Goal: Use online tool/utility: Utilize a website feature to perform a specific function

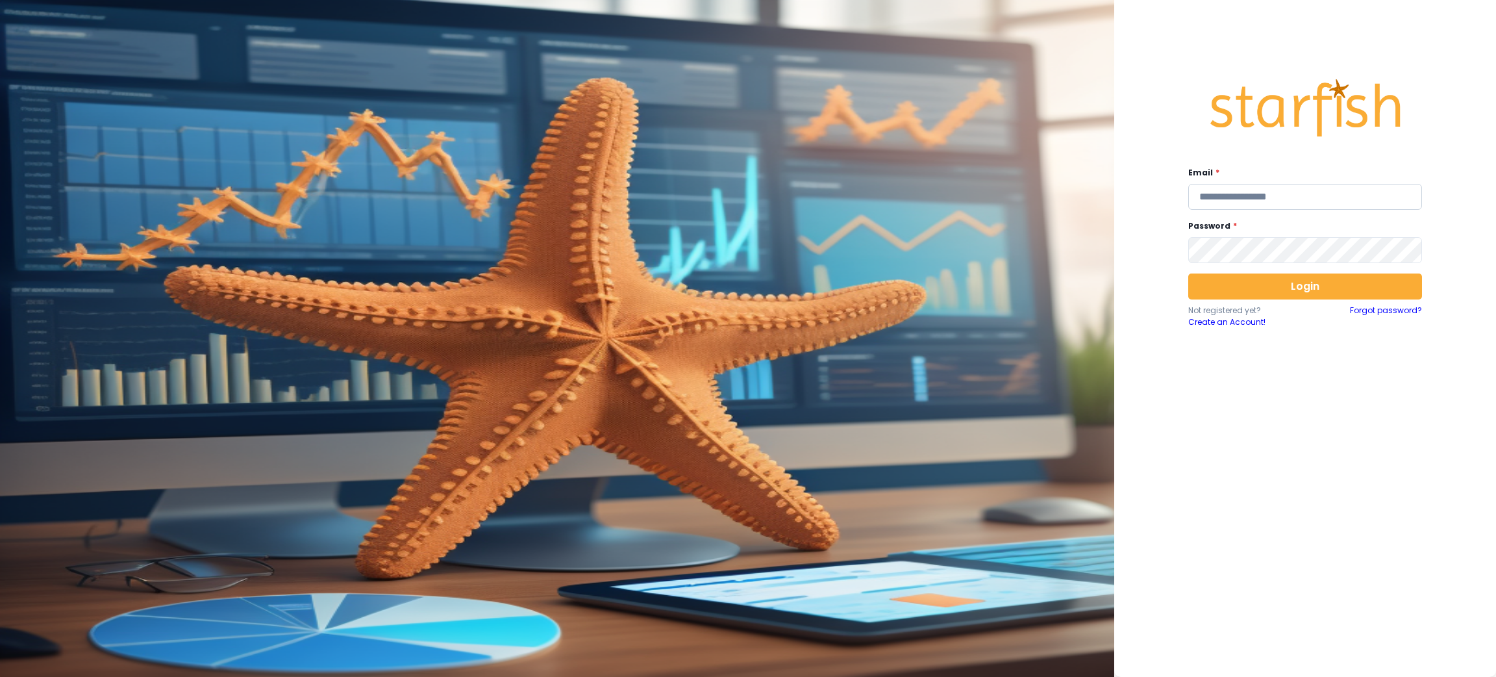
click at [1318, 190] on input "email" at bounding box center [1305, 197] width 234 height 26
type input "**********"
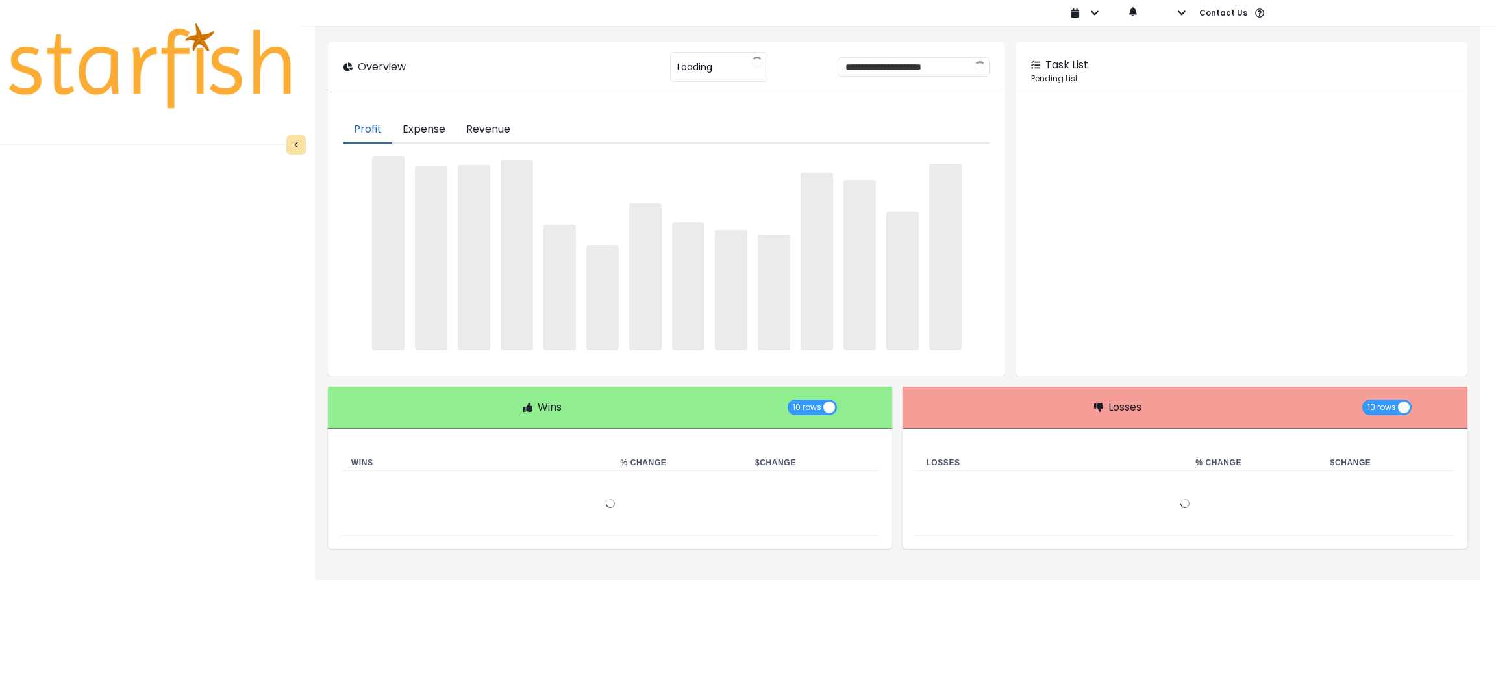
type input "********"
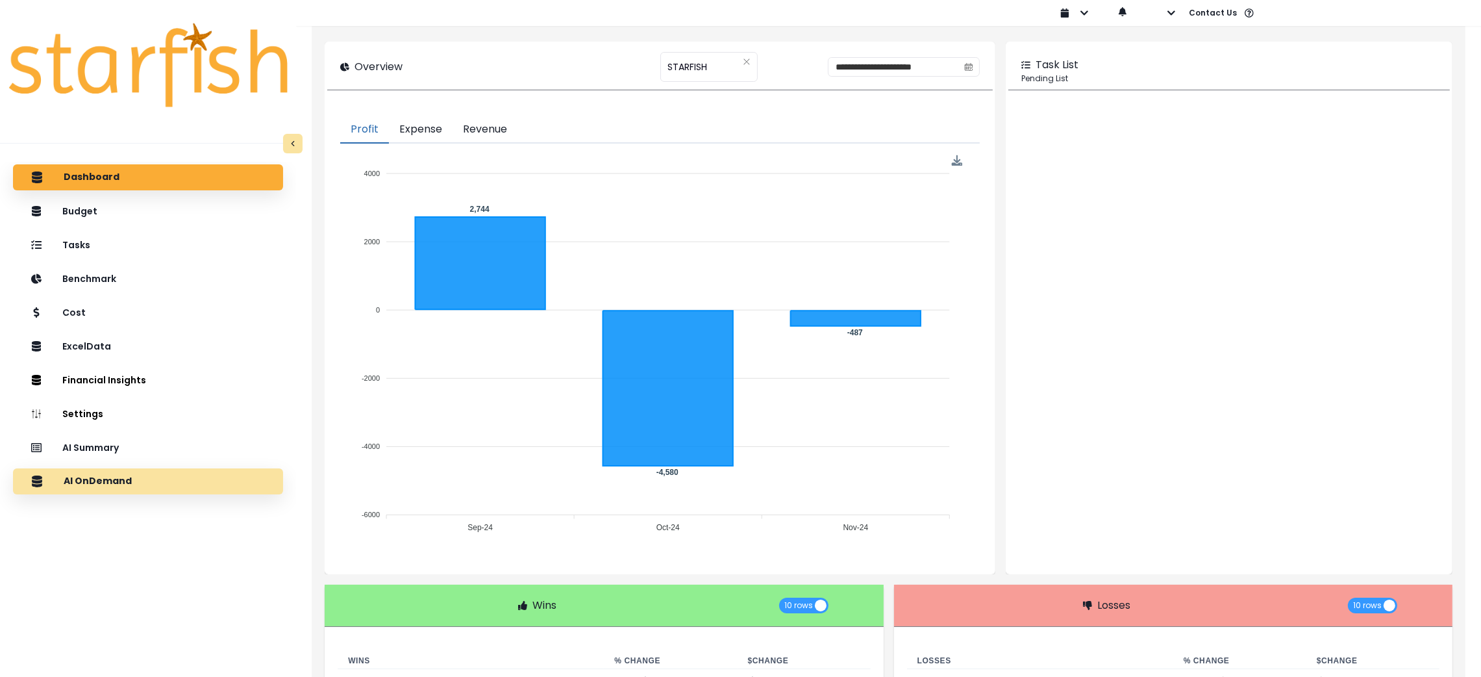
click at [100, 485] on p "AI OnDemand" at bounding box center [98, 481] width 68 height 12
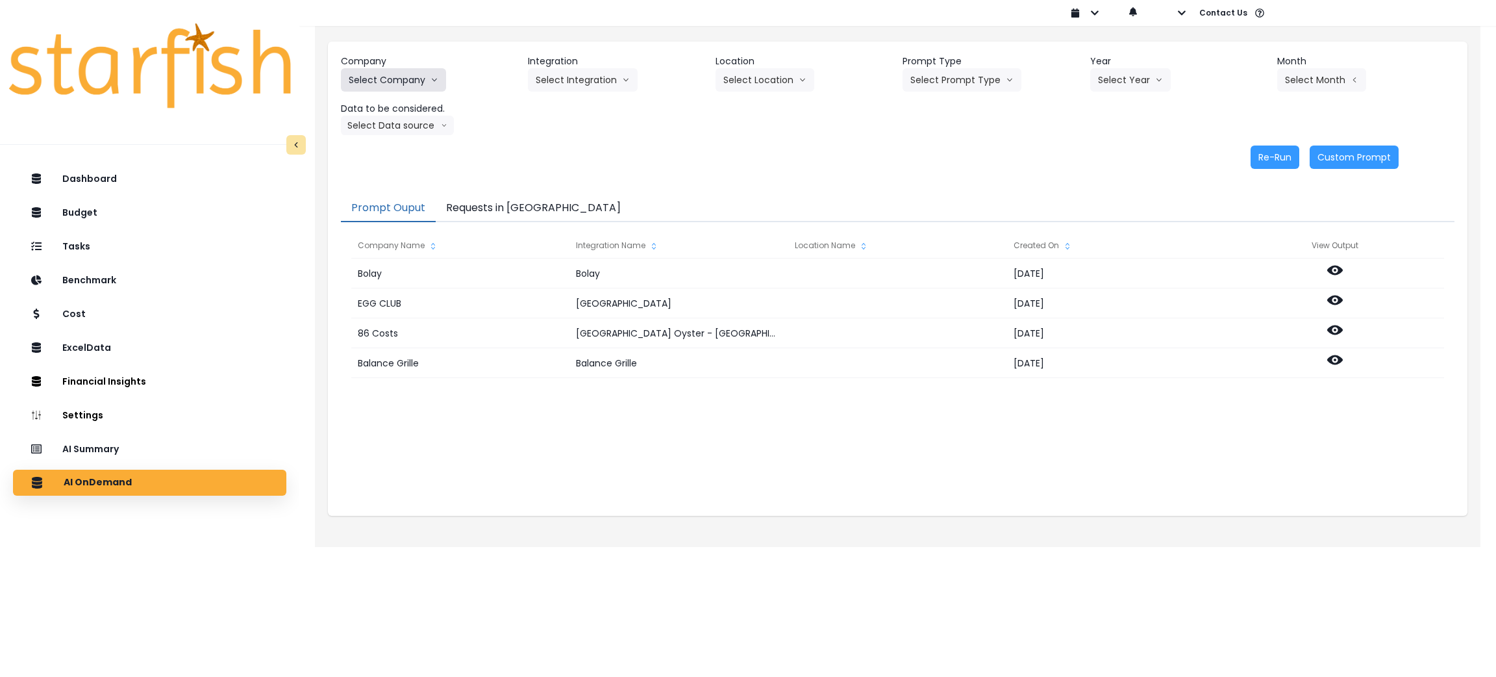
click at [424, 88] on button "Select Company" at bounding box center [393, 79] width 105 height 23
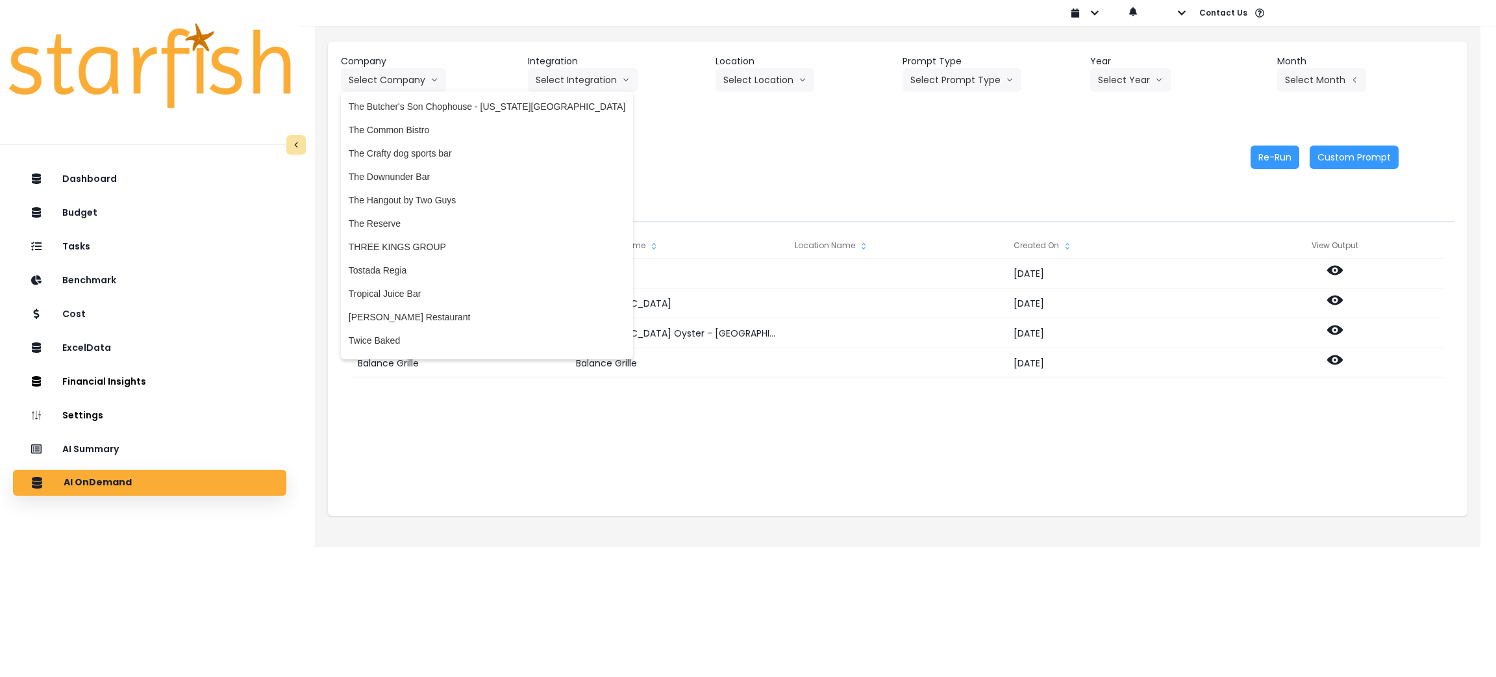
scroll to position [3117, 0]
click at [410, 253] on li "Tostada Regia" at bounding box center [487, 262] width 292 height 23
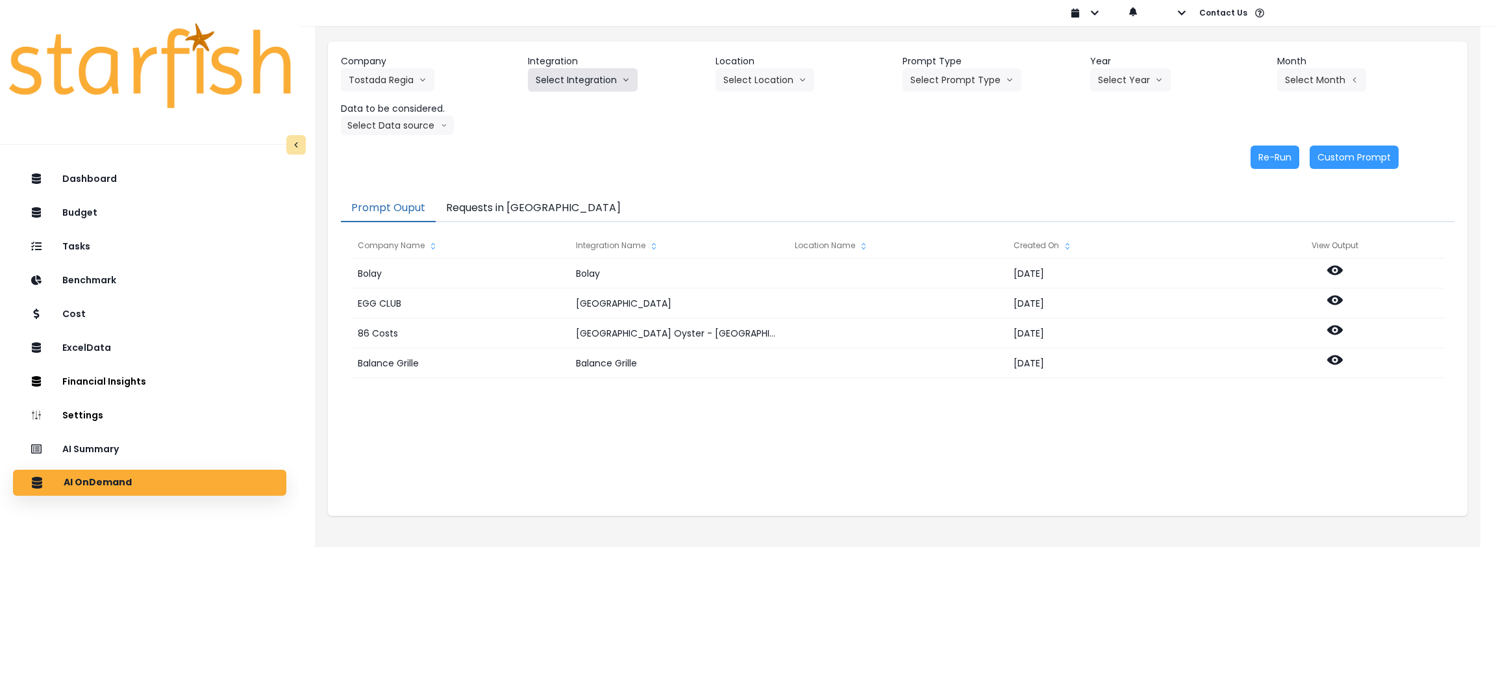
click at [582, 77] on button "Select Integration" at bounding box center [583, 79] width 110 height 23
click at [560, 101] on span "Restaurant365" at bounding box center [566, 107] width 60 height 13
click at [727, 77] on button "Select Location" at bounding box center [765, 79] width 99 height 23
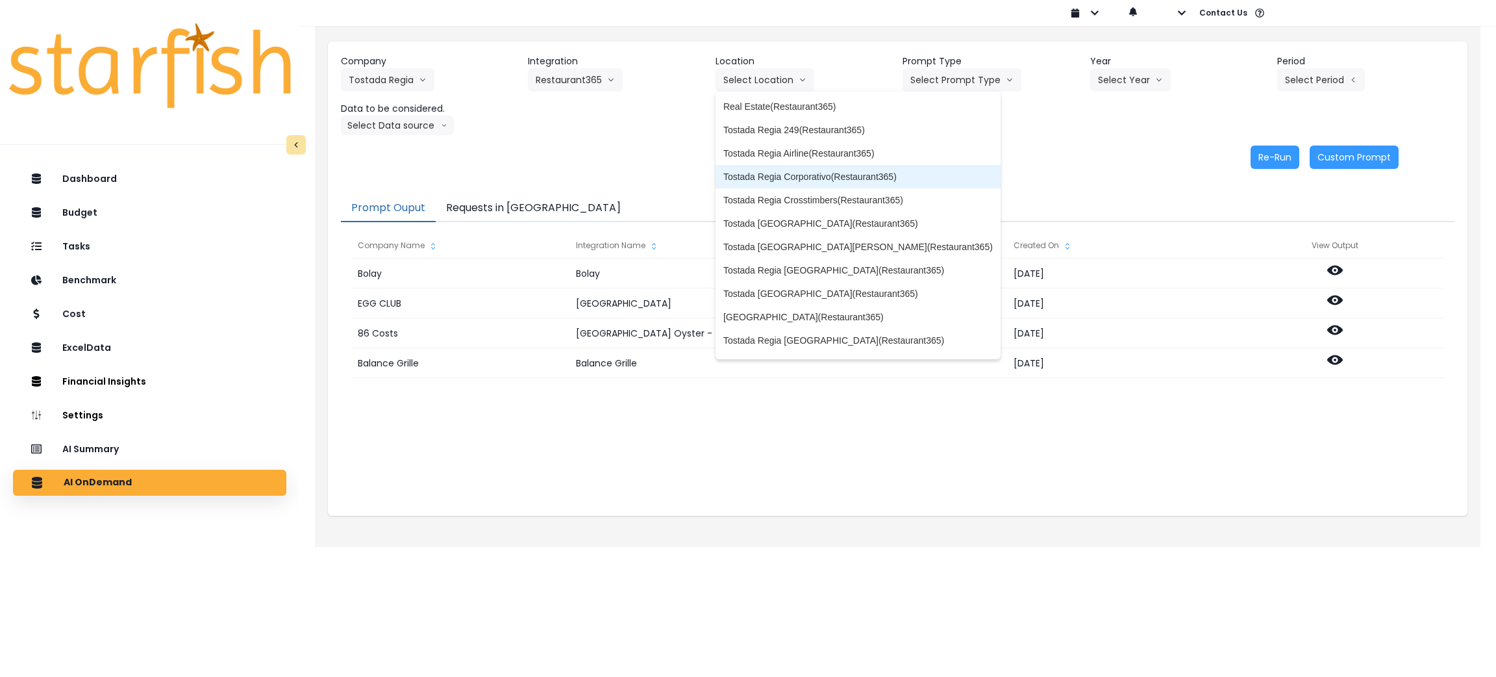
scroll to position [97, 0]
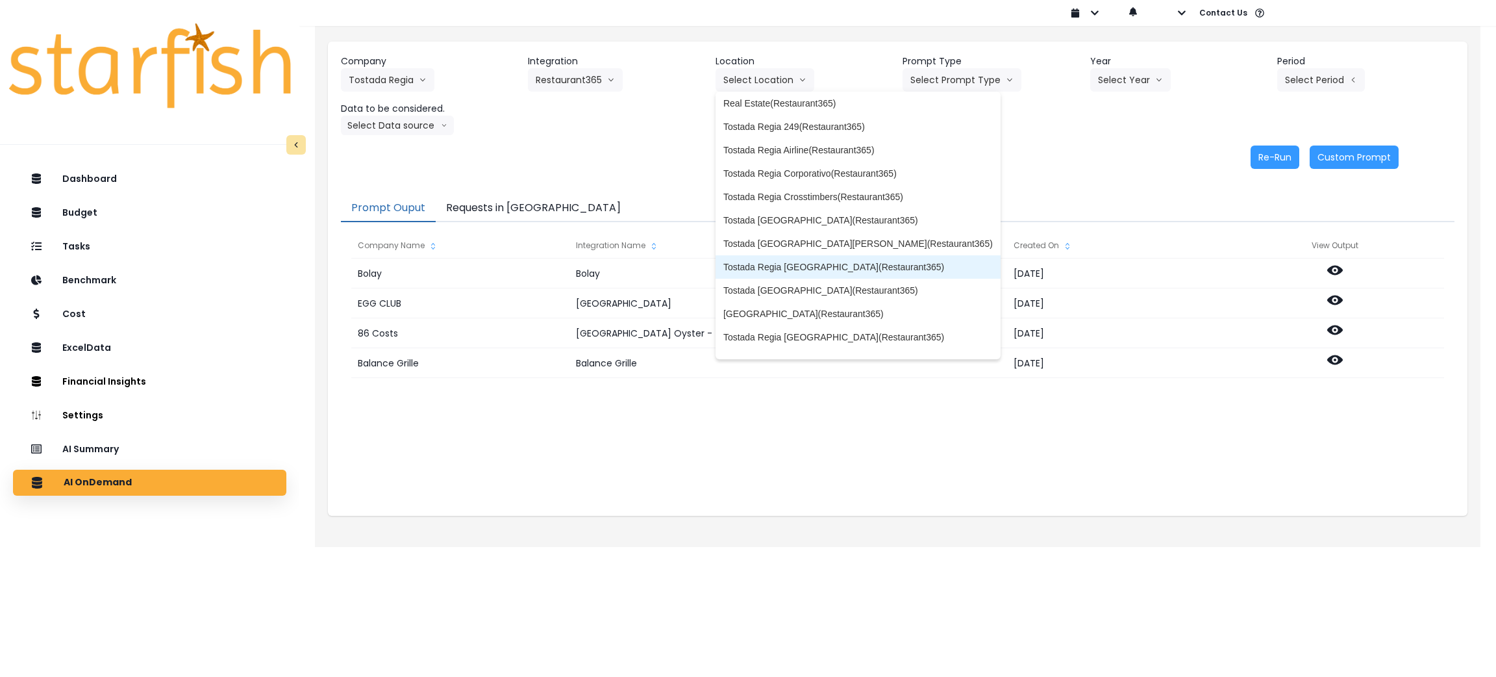
click at [811, 262] on span "Tostada Regia [GEOGRAPHIC_DATA](Restaurant365)" at bounding box center [857, 266] width 269 height 13
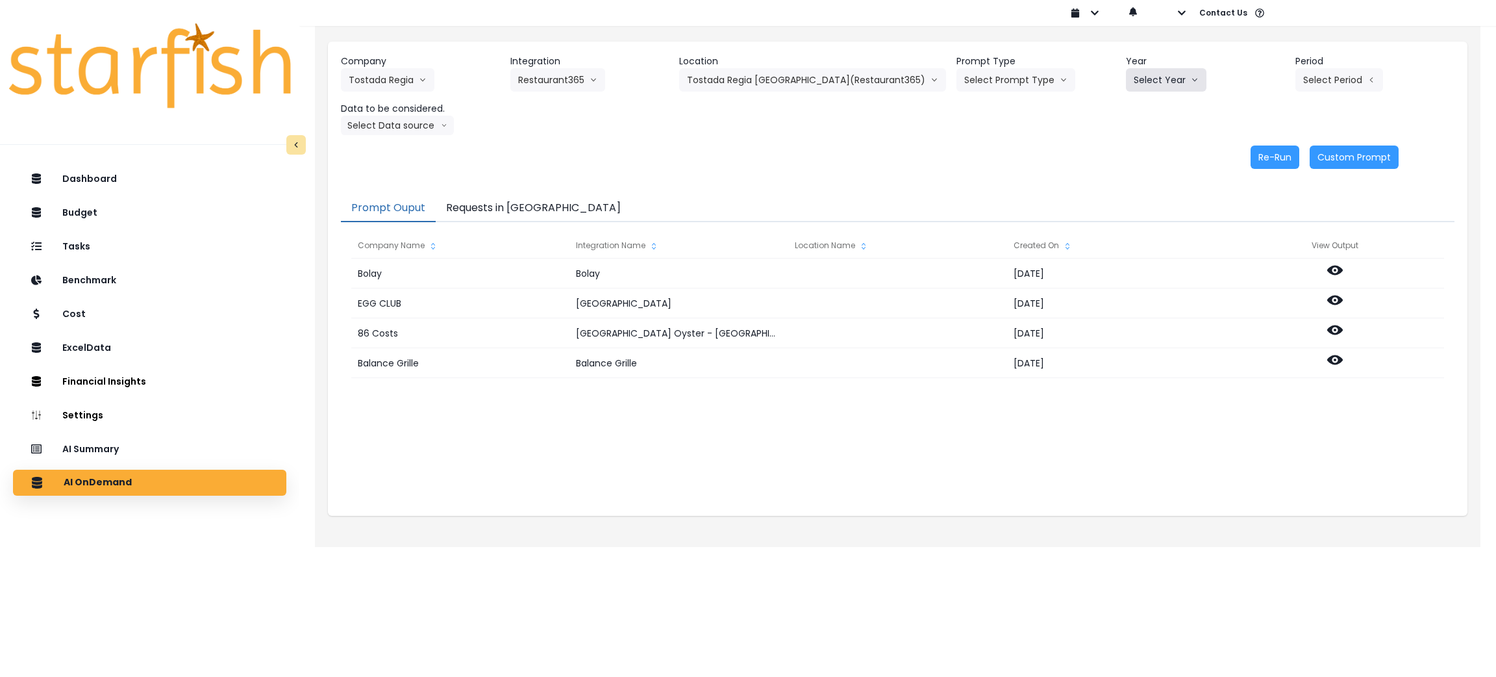
click at [1135, 83] on button "Select Year" at bounding box center [1166, 79] width 81 height 23
drag, startPoint x: 1112, startPoint y: 154, endPoint x: 1238, endPoint y: 105, distance: 134.4
click at [1126, 154] on li "2025" at bounding box center [1144, 153] width 36 height 23
click at [1334, 78] on button "Select Period" at bounding box center [1339, 79] width 88 height 23
click at [1271, 268] on span "P9" at bounding box center [1279, 270] width 16 height 13
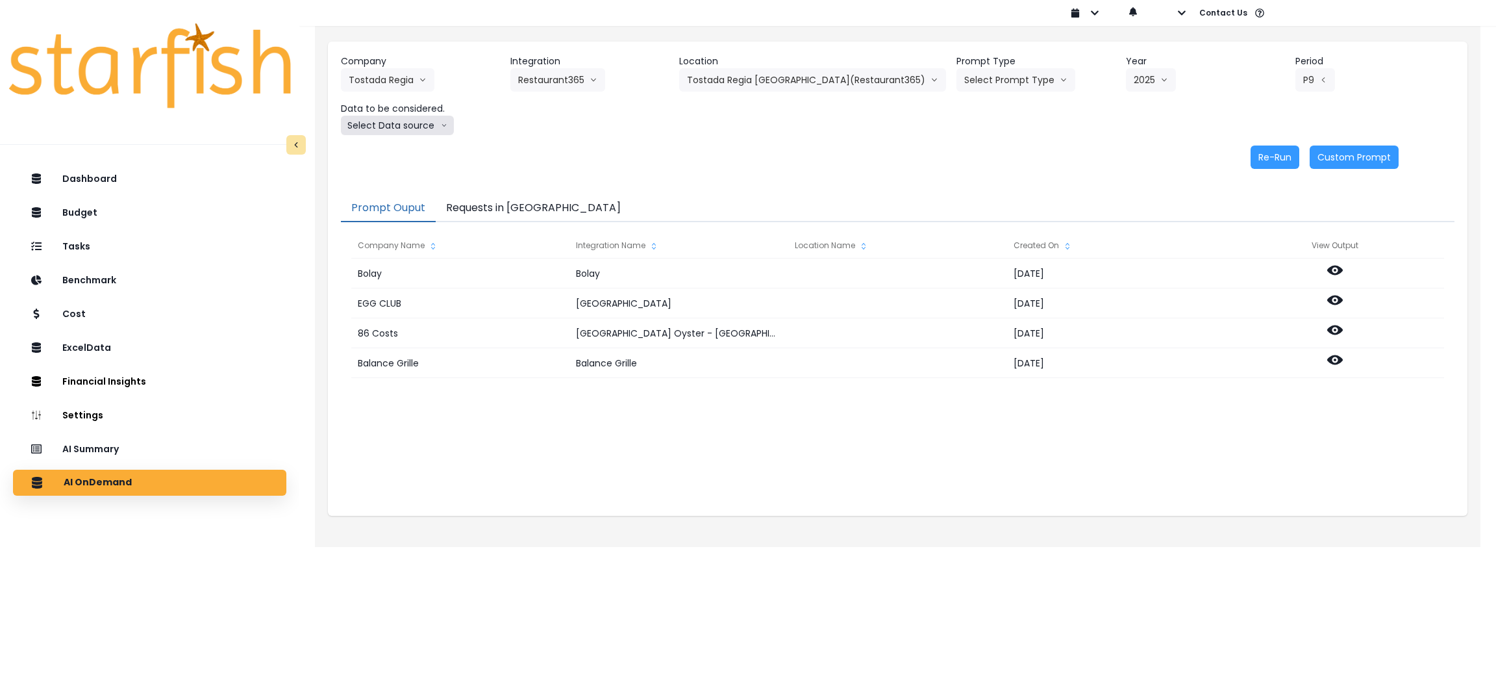
click at [438, 125] on button "Select Data source" at bounding box center [397, 125] width 113 height 19
click at [400, 173] on span "Location Analysis" at bounding box center [392, 174] width 86 height 13
click at [1275, 157] on button "Re-Run" at bounding box center [1275, 156] width 49 height 23
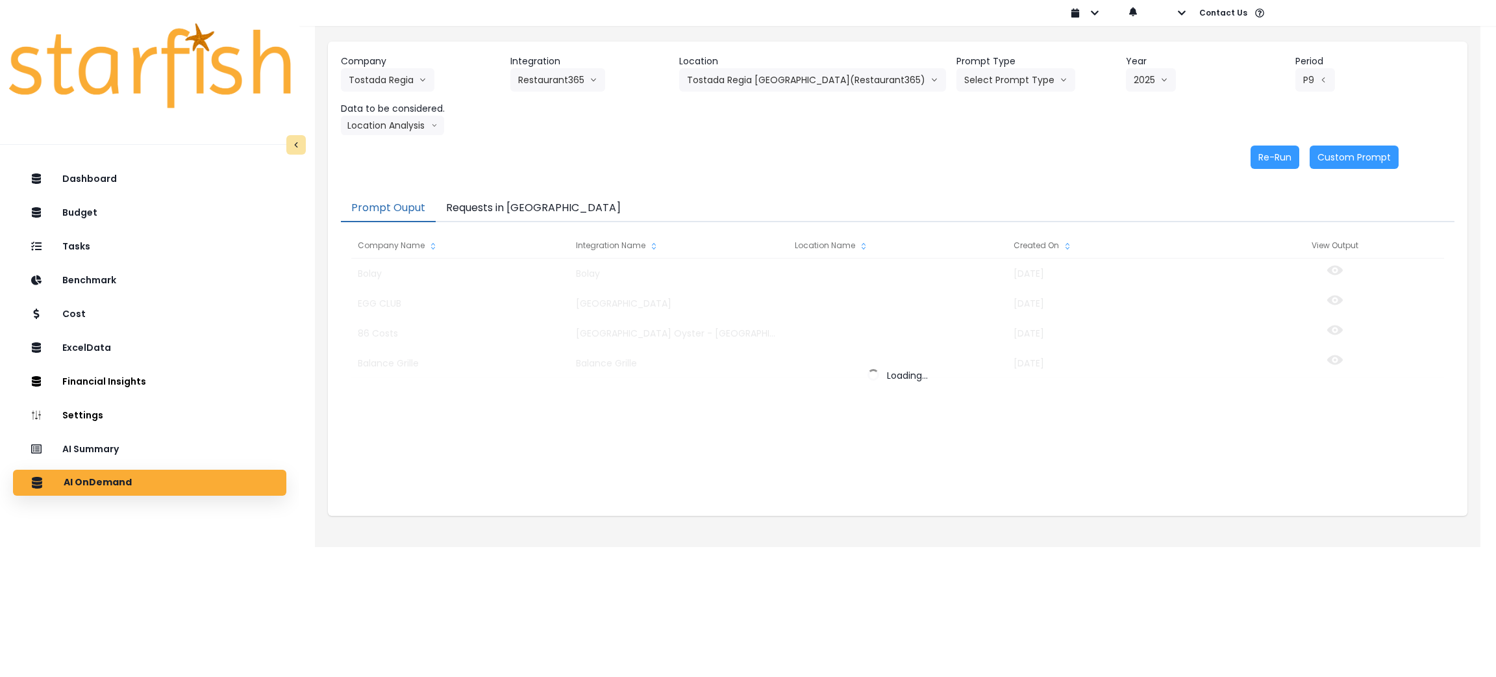
click at [510, 206] on button "Requests in [GEOGRAPHIC_DATA]" at bounding box center [533, 208] width 195 height 27
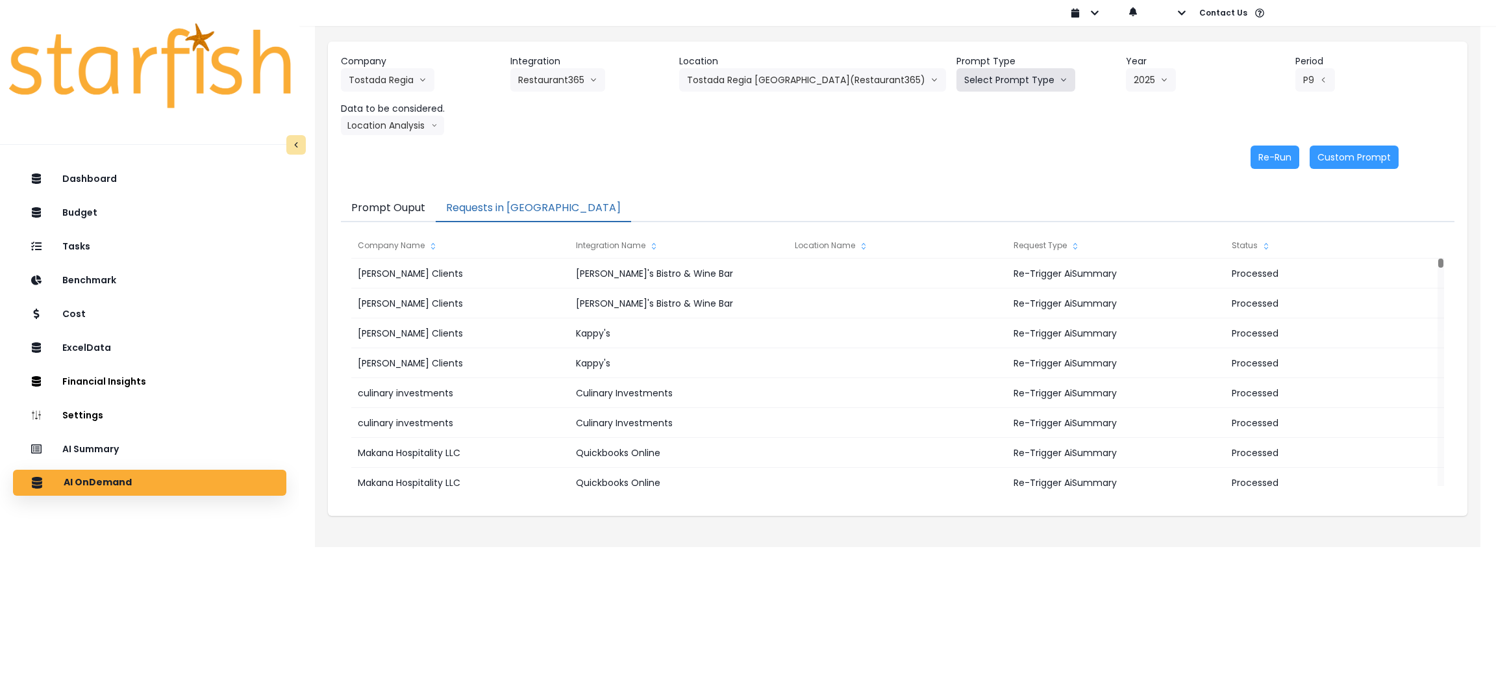
click at [1016, 69] on button "Select Prompt Type" at bounding box center [1015, 79] width 119 height 23
click at [964, 179] on span "Monthly Summary" at bounding box center [1000, 177] width 73 height 13
click at [1279, 156] on button "Re-Run" at bounding box center [1275, 156] width 49 height 23
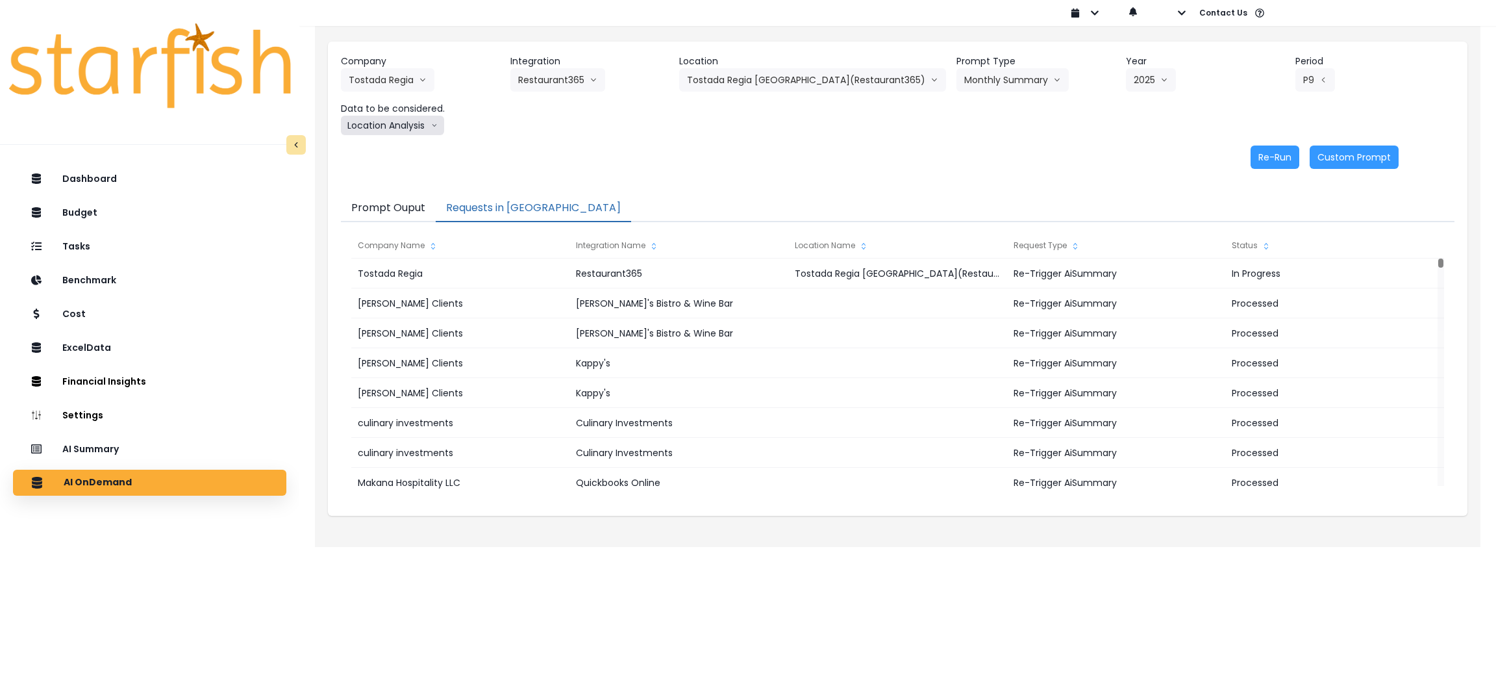
click at [377, 123] on button "Location Analysis" at bounding box center [392, 125] width 103 height 19
click at [377, 146] on span "Comparison overtime" at bounding box center [392, 150] width 86 height 13
click at [1260, 164] on button "Re-Run" at bounding box center [1275, 156] width 49 height 23
click at [761, 124] on div "Company Tostada Regia 86 Costs Asti Bagel Cafe Balance Grille Bald Ginger Bar B…" at bounding box center [898, 95] width 1114 height 81
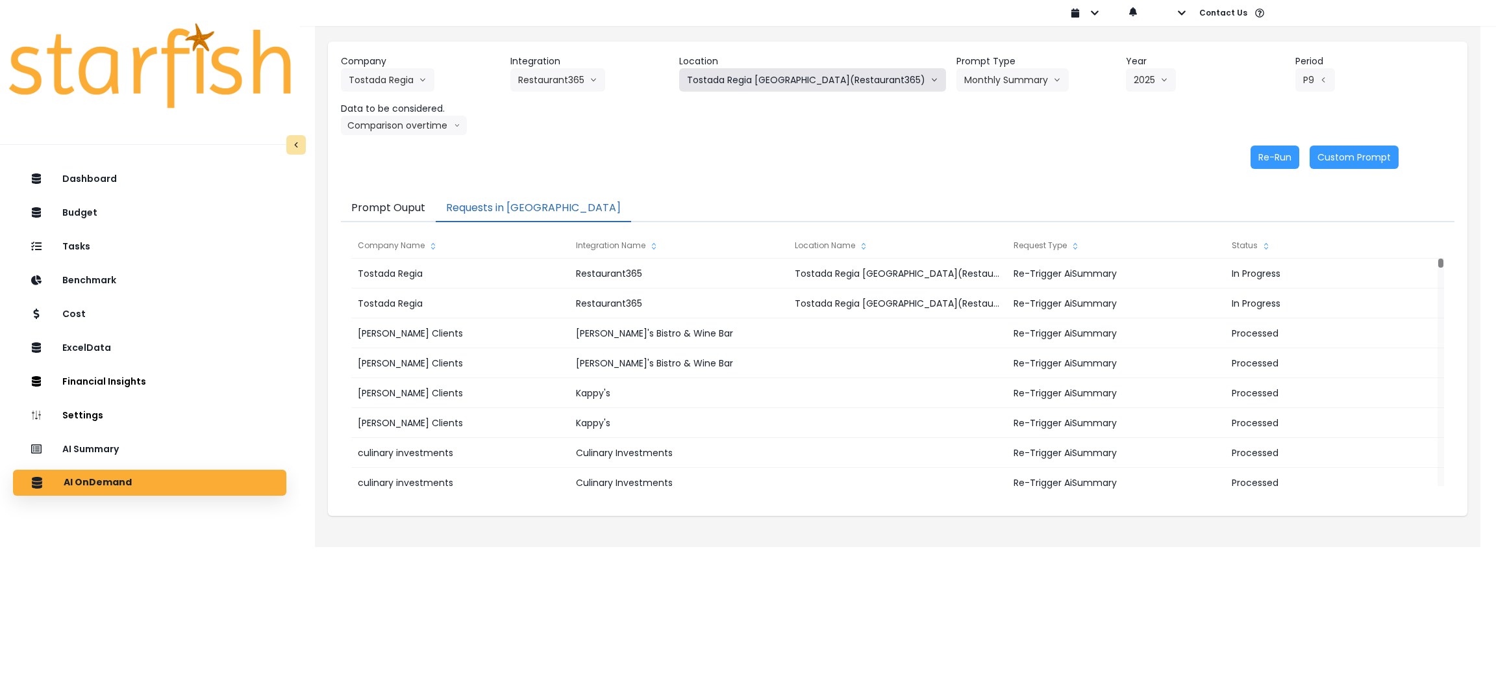
click at [788, 70] on button "Tostada Regia [GEOGRAPHIC_DATA](Restaurant365)" at bounding box center [812, 79] width 267 height 23
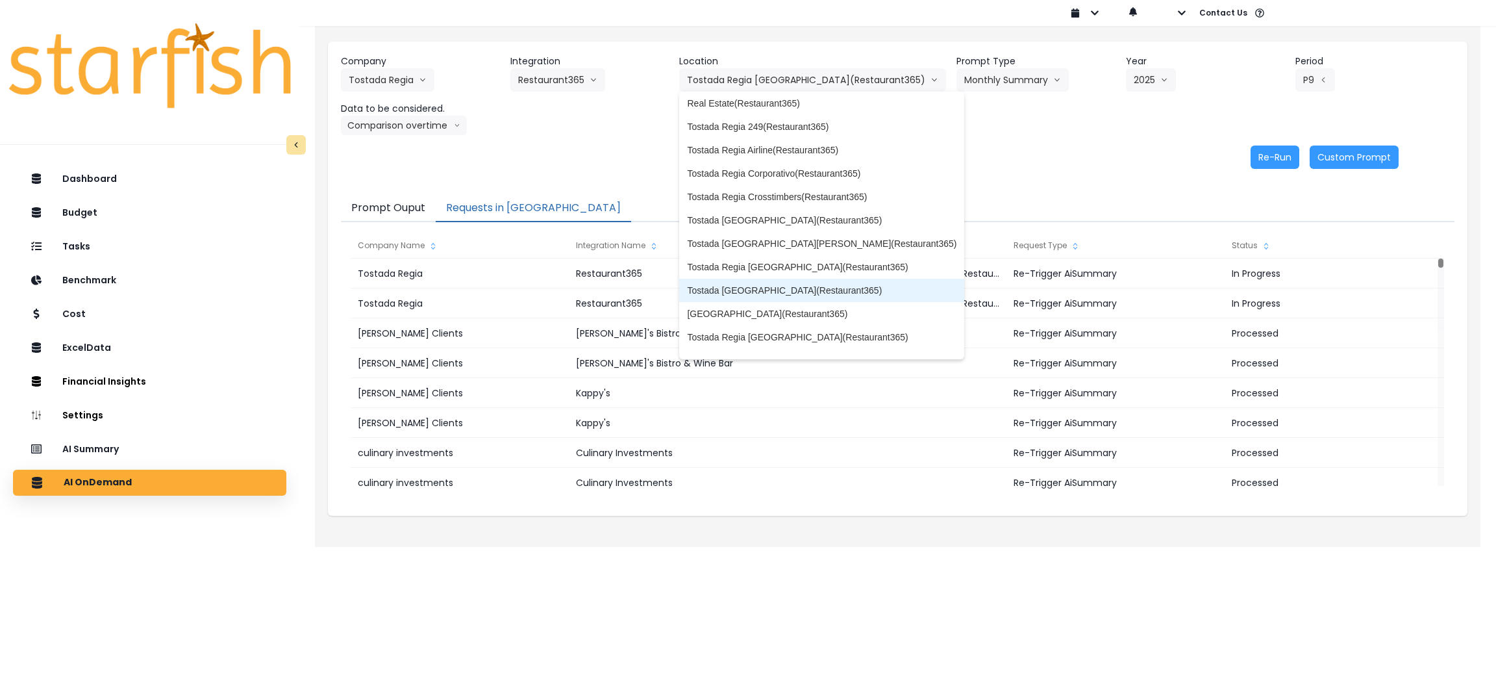
click at [801, 286] on span "Tostada [GEOGRAPHIC_DATA](Restaurant365)" at bounding box center [821, 290] width 269 height 13
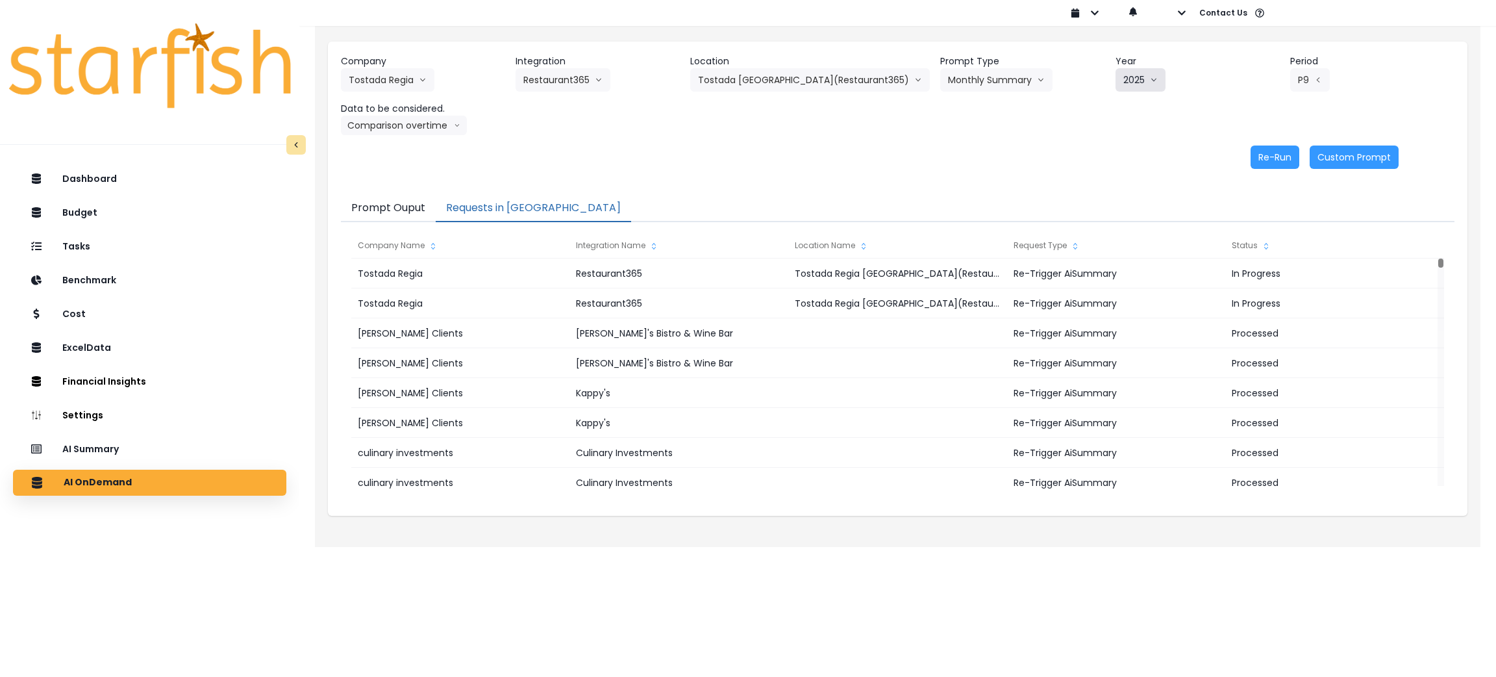
click at [1150, 81] on icon "arrow down line" at bounding box center [1154, 79] width 8 height 13
click at [925, 144] on div "Company Tostada Regia 86 Costs Asti Bagel Cafe Balance Grille Bald Ginger Bar B…" at bounding box center [898, 112] width 1140 height 140
click at [402, 123] on button "Comparison overtime" at bounding box center [404, 125] width 126 height 19
click at [392, 175] on span "Location Analysis" at bounding box center [392, 174] width 86 height 13
click at [1276, 155] on button "Re-Run" at bounding box center [1275, 156] width 49 height 23
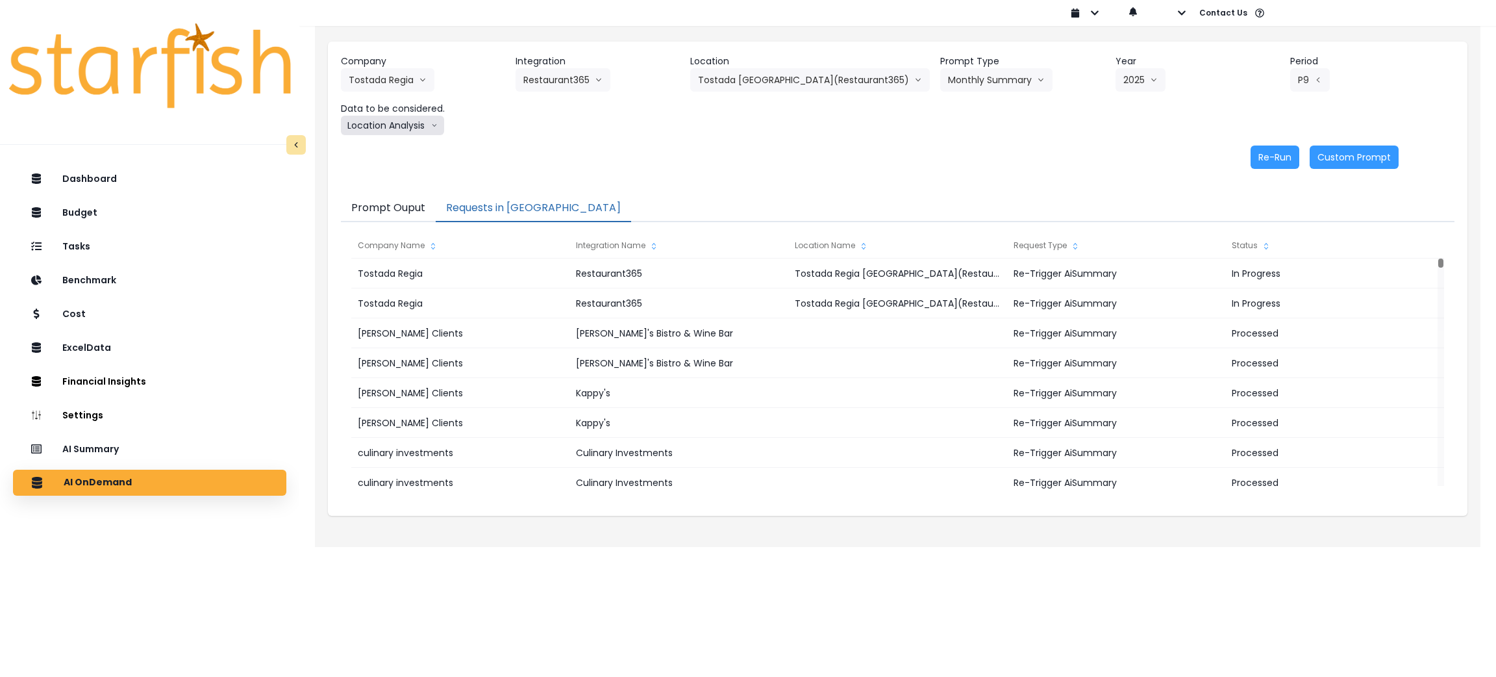
click at [418, 116] on button "Location Analysis" at bounding box center [392, 125] width 103 height 19
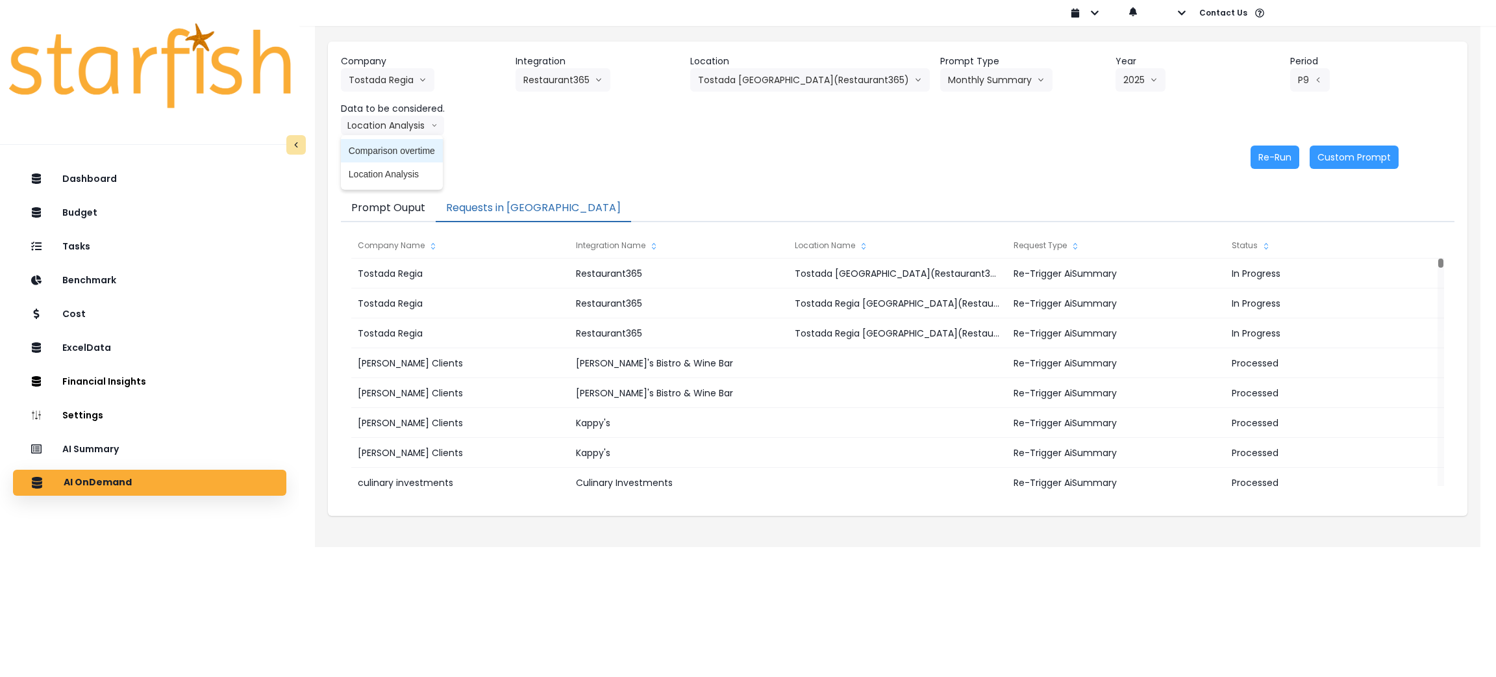
click at [395, 142] on li "Comparison overtime" at bounding box center [392, 150] width 102 height 23
click at [1279, 151] on button "Re-Run" at bounding box center [1275, 156] width 49 height 23
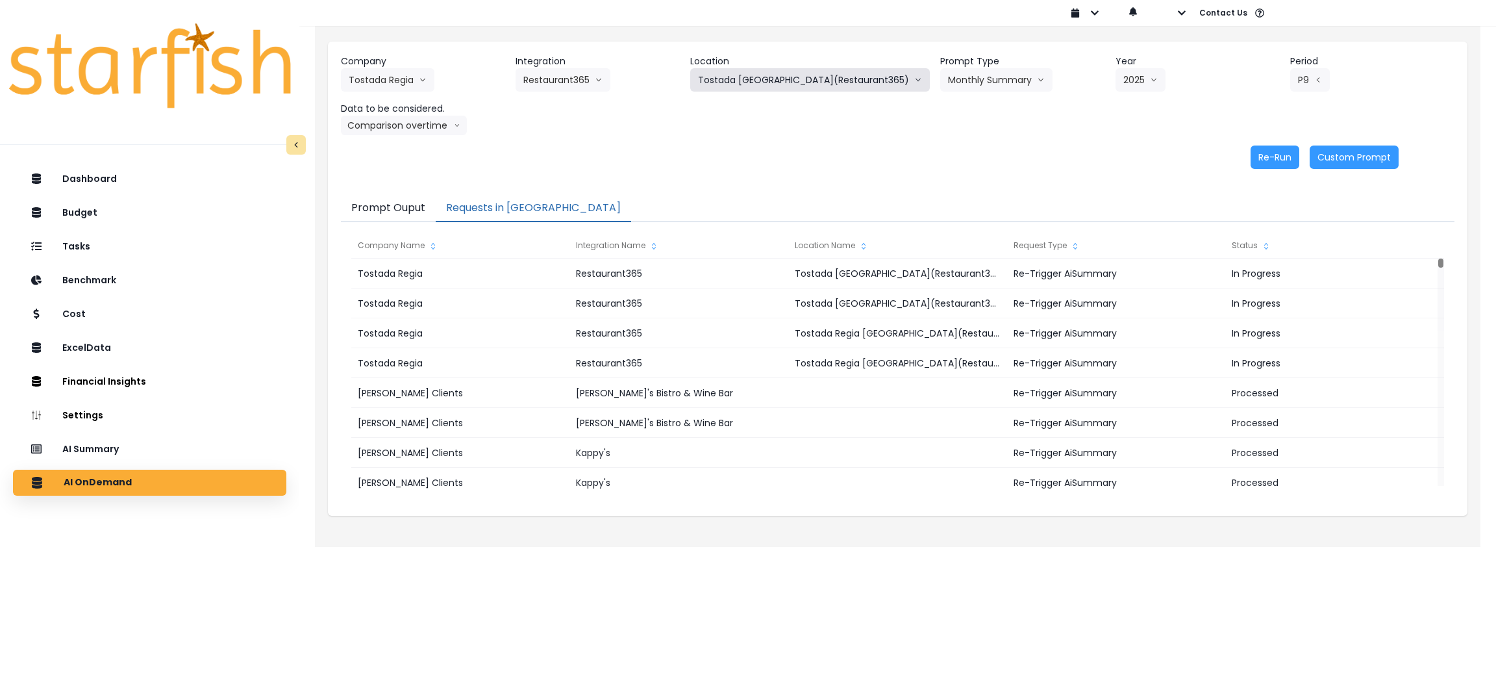
click at [843, 86] on button "Tostada [GEOGRAPHIC_DATA](Restaurant365)" at bounding box center [810, 79] width 240 height 23
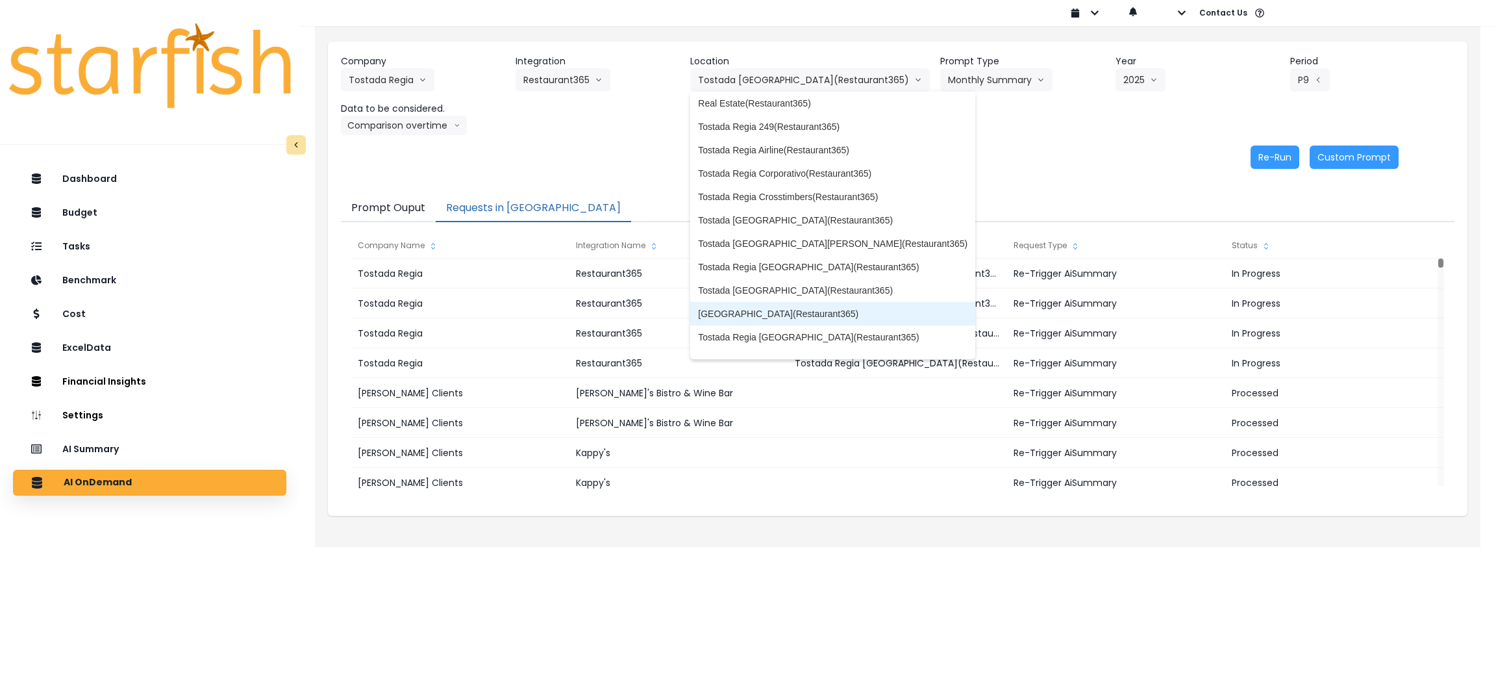
click at [815, 315] on span "[GEOGRAPHIC_DATA](Restaurant365)" at bounding box center [832, 313] width 269 height 13
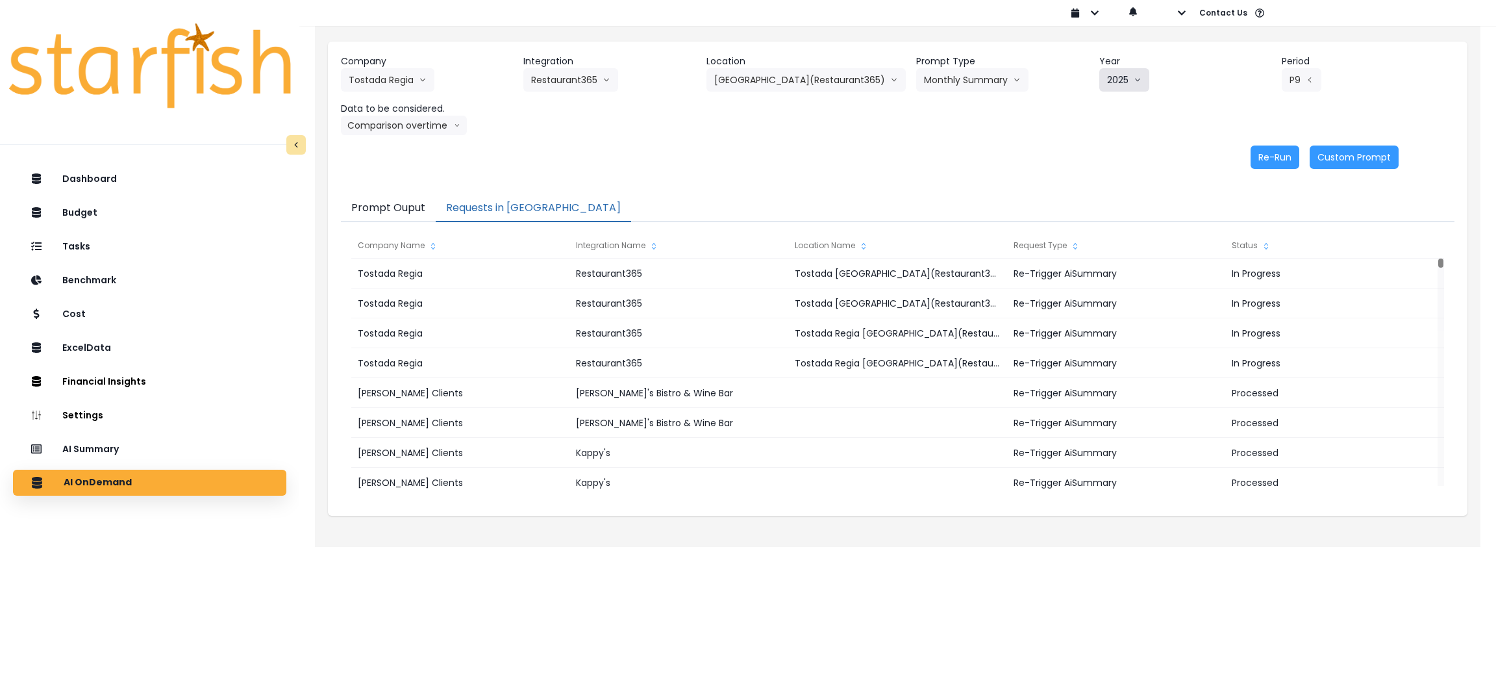
click at [1133, 79] on button "2025" at bounding box center [1124, 79] width 50 height 23
click at [1020, 131] on div "Company Tostada Regia 86 Costs Asti Bagel Cafe Balance Grille Bald Ginger Bar B…" at bounding box center [898, 95] width 1114 height 81
click at [447, 131] on button "Comparison overtime" at bounding box center [404, 125] width 126 height 19
click at [427, 181] on li "Location Analysis" at bounding box center [392, 173] width 102 height 23
click at [1295, 151] on button "Re-Run" at bounding box center [1275, 156] width 49 height 23
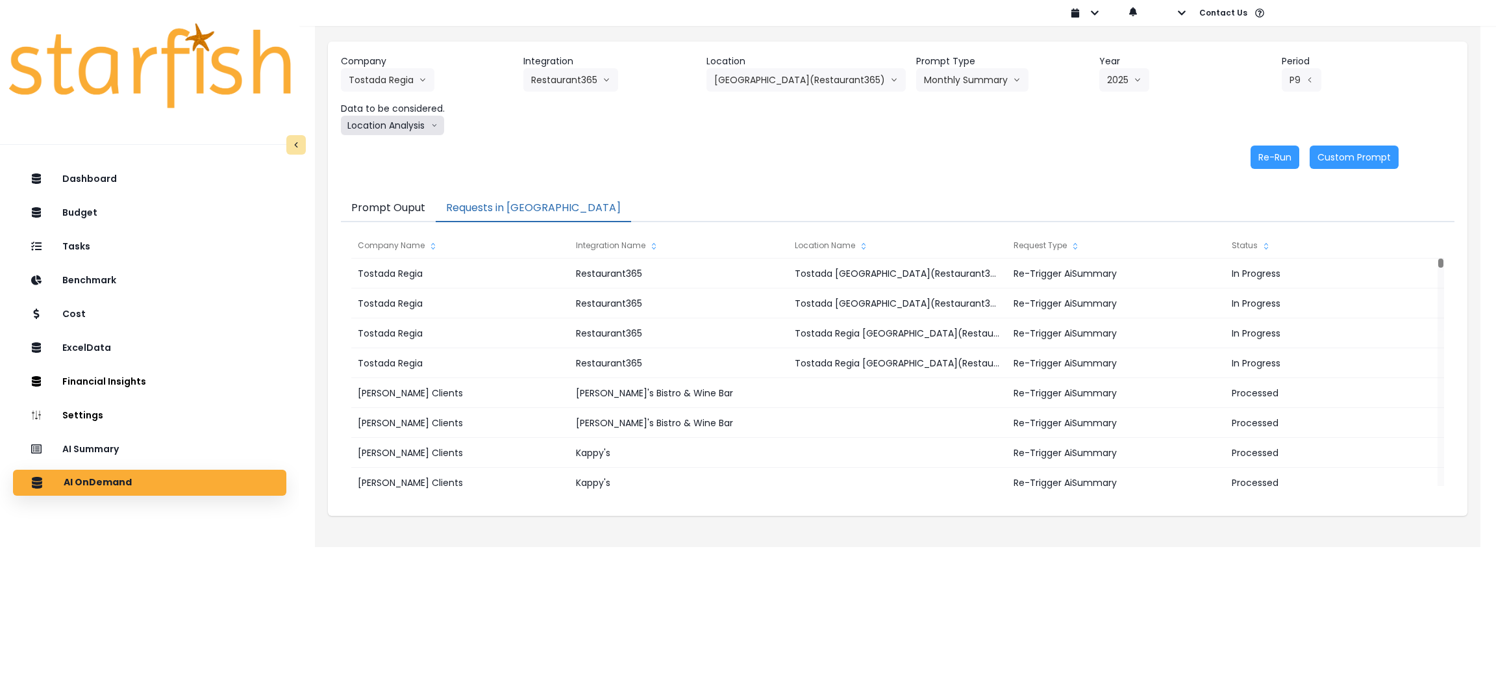
click at [414, 121] on button "Location Analysis" at bounding box center [392, 125] width 103 height 19
click at [405, 145] on span "Comparison overtime" at bounding box center [392, 150] width 86 height 13
click at [1269, 153] on button "Re-Run" at bounding box center [1275, 156] width 49 height 23
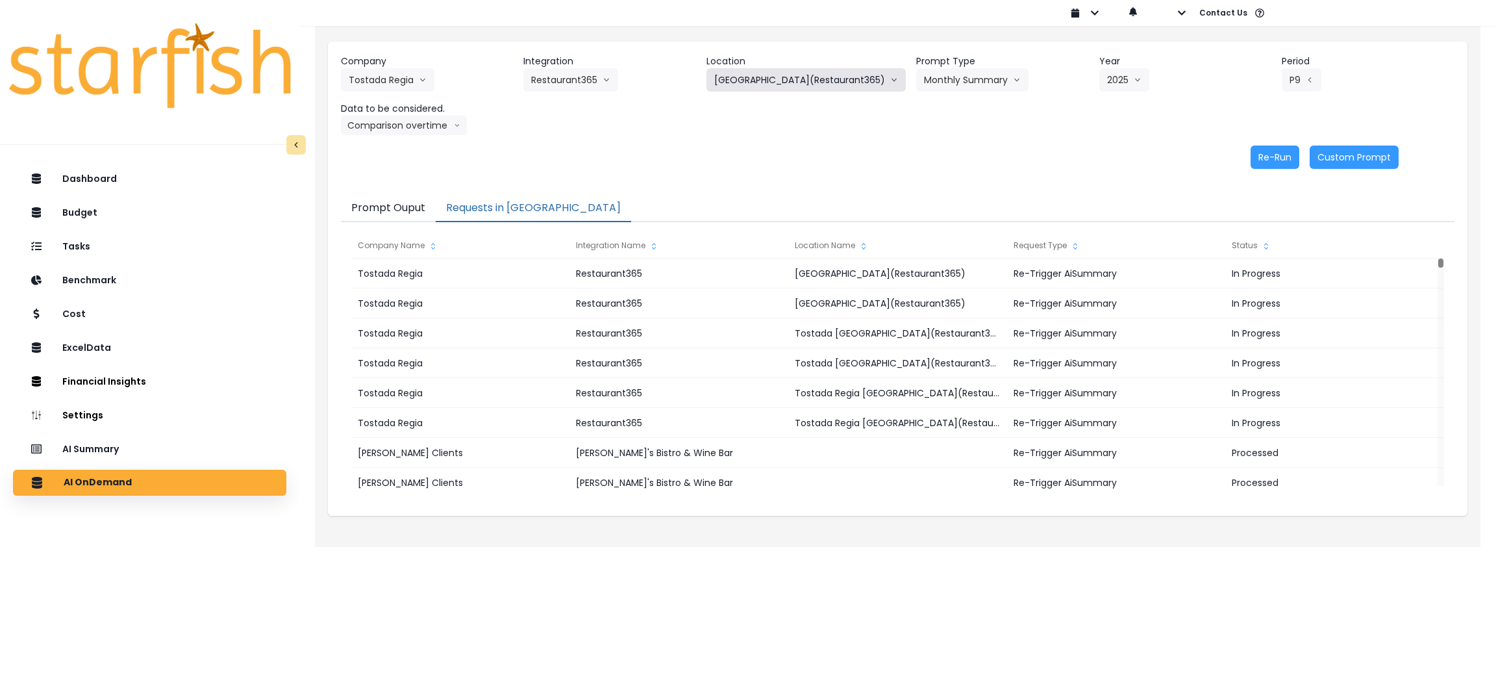
click at [762, 81] on button "[GEOGRAPHIC_DATA](Restaurant365)" at bounding box center [805, 79] width 199 height 23
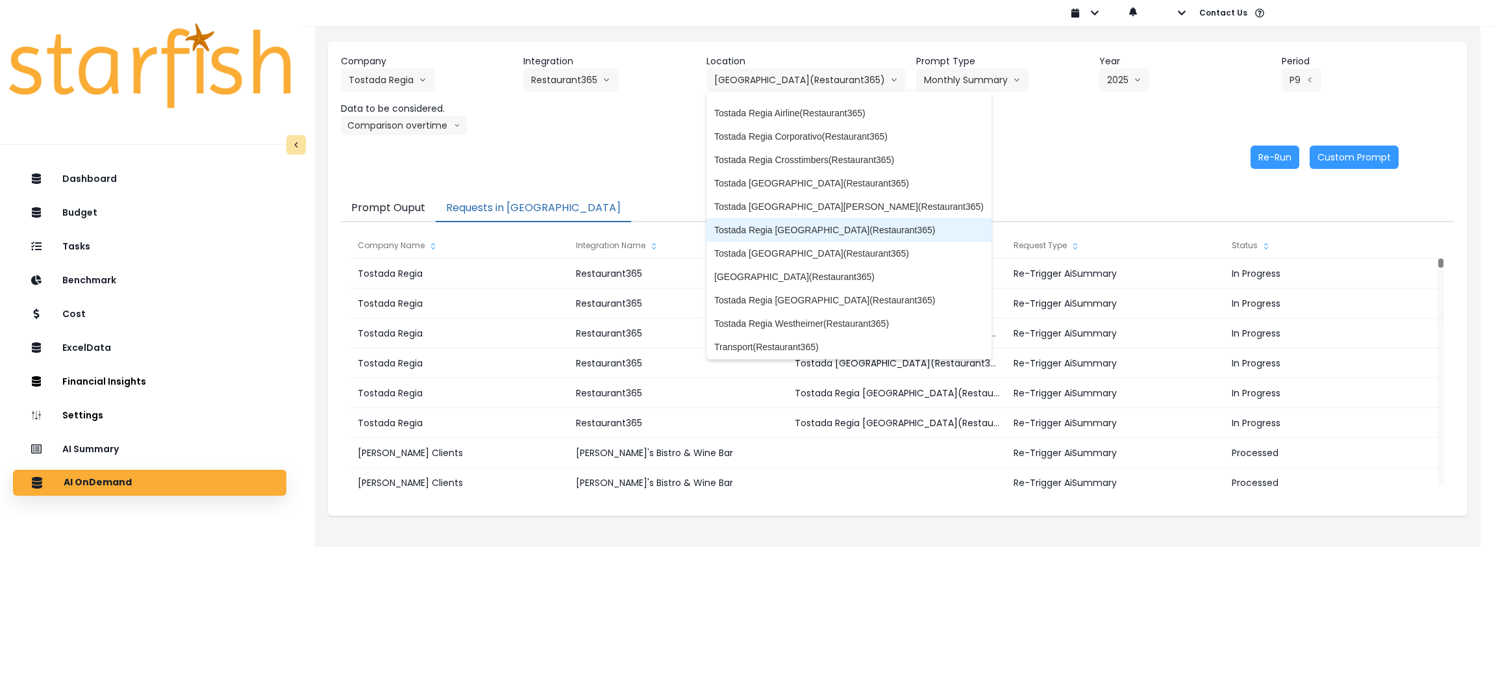
scroll to position [137, 0]
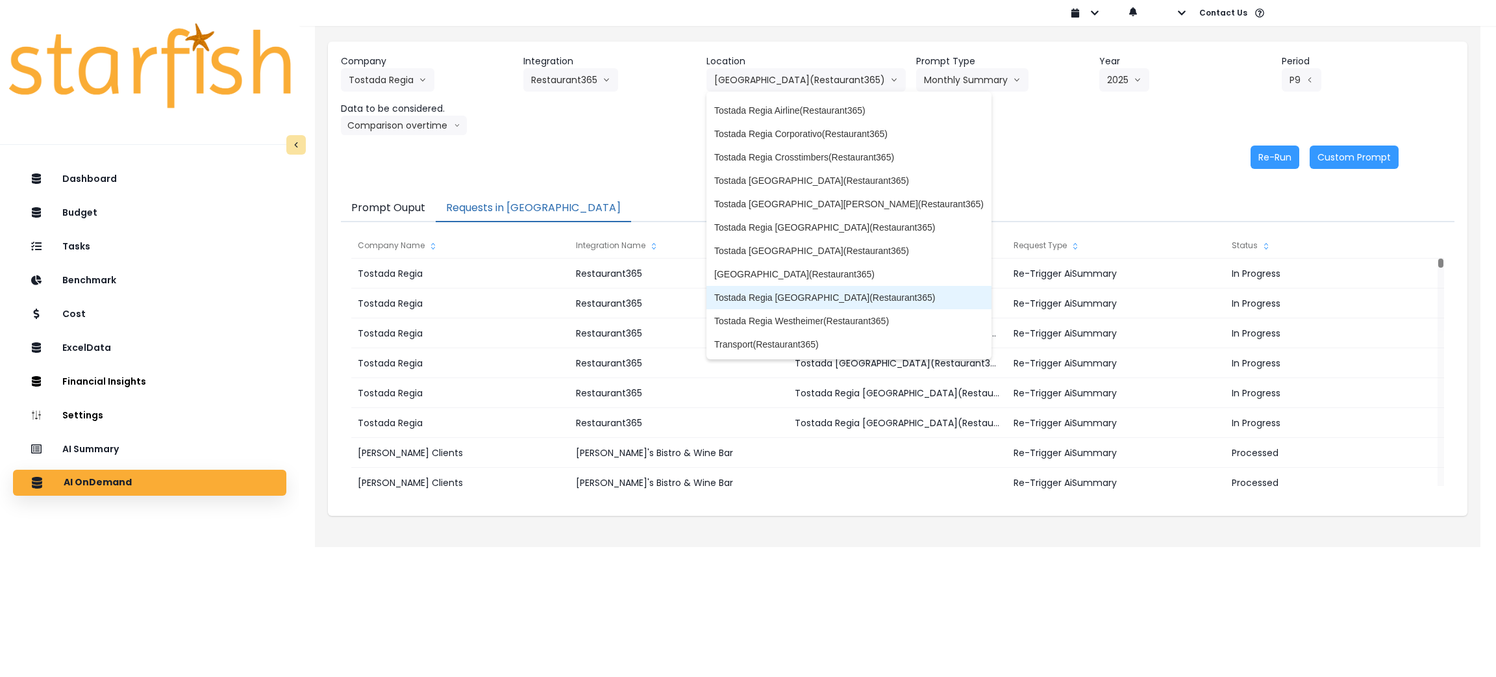
click at [821, 288] on li "Tostada Regia [GEOGRAPHIC_DATA](Restaurant365)" at bounding box center [848, 297] width 285 height 23
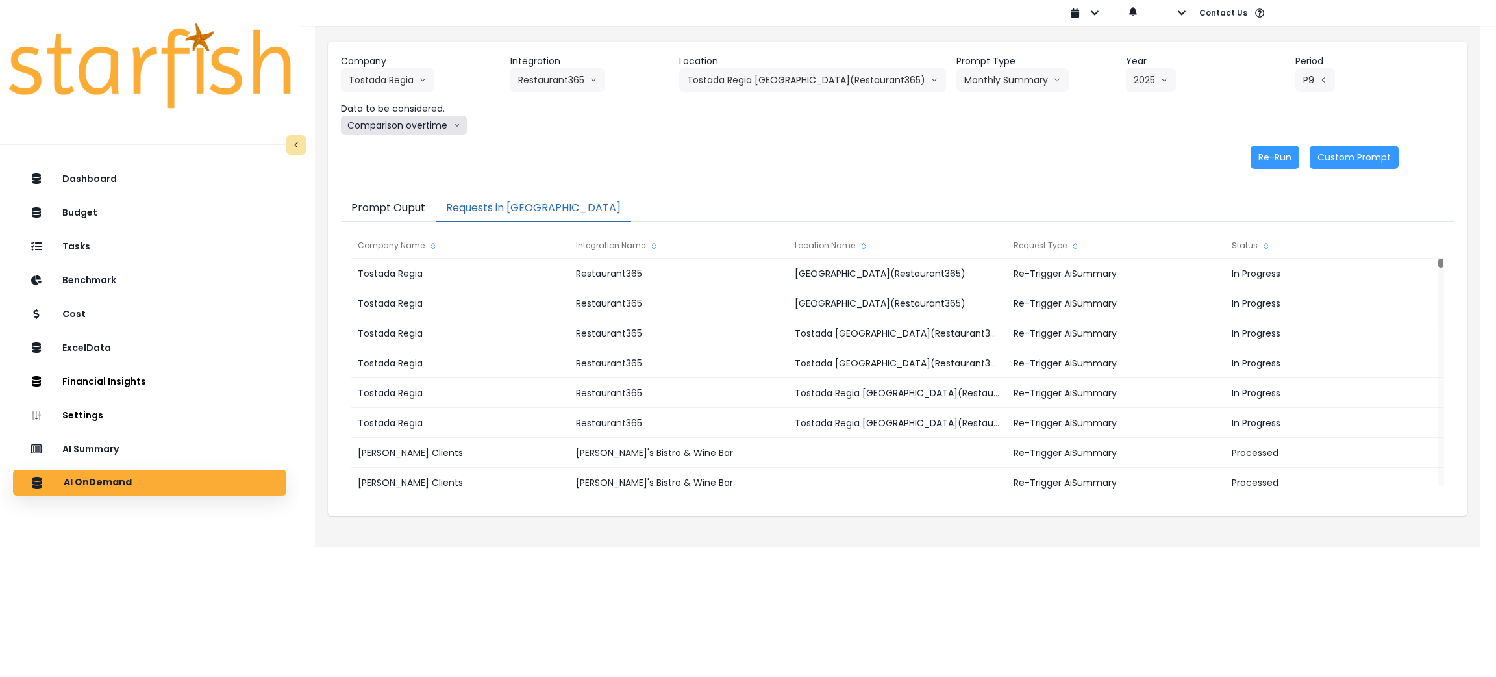
click at [419, 126] on button "Comparison overtime" at bounding box center [404, 125] width 126 height 19
click at [396, 179] on span "Location Analysis" at bounding box center [392, 174] width 86 height 13
click at [1280, 151] on button "Re-Run" at bounding box center [1275, 156] width 49 height 23
click at [410, 127] on button "Location Analysis" at bounding box center [392, 125] width 103 height 19
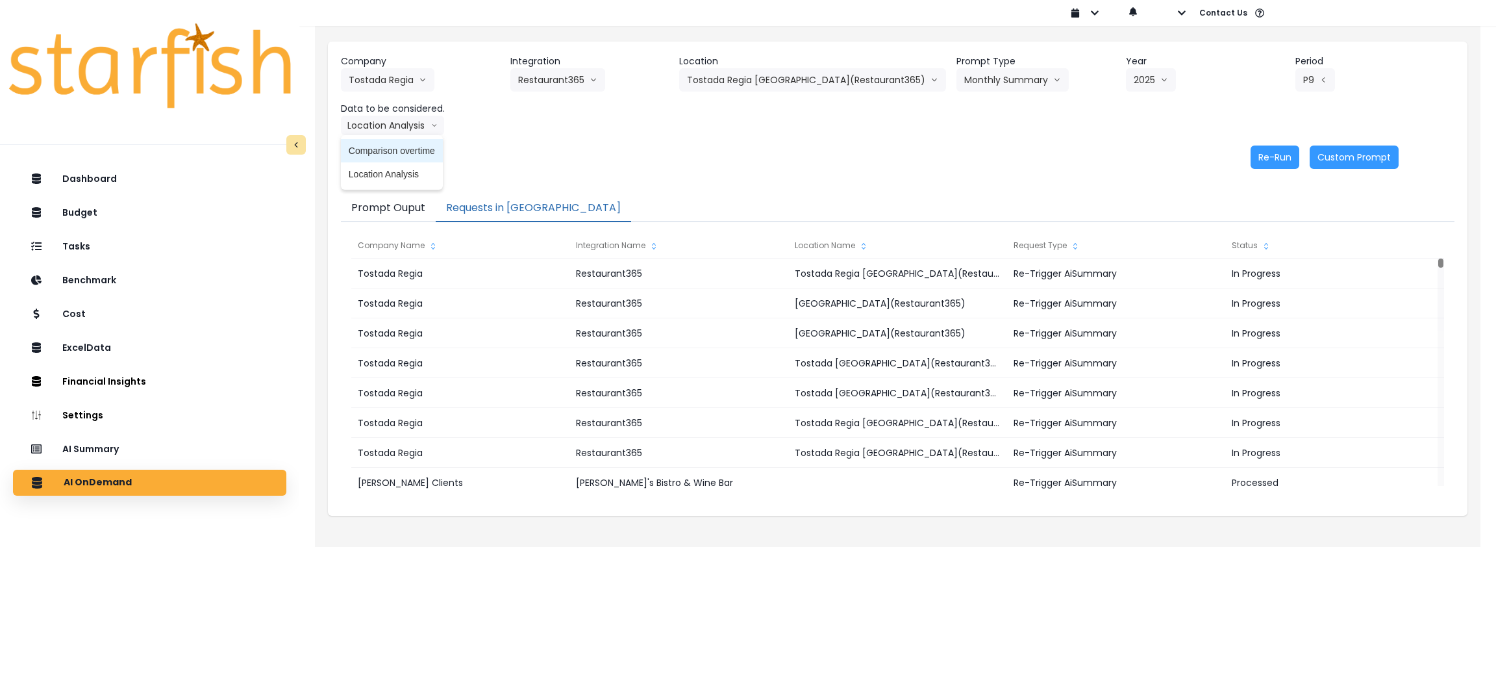
click at [415, 149] on span "Comparison overtime" at bounding box center [392, 150] width 86 height 13
click at [1280, 163] on button "Re-Run" at bounding box center [1275, 156] width 49 height 23
click at [845, 87] on button "Tostada Regia [GEOGRAPHIC_DATA](Restaurant365)" at bounding box center [812, 79] width 267 height 23
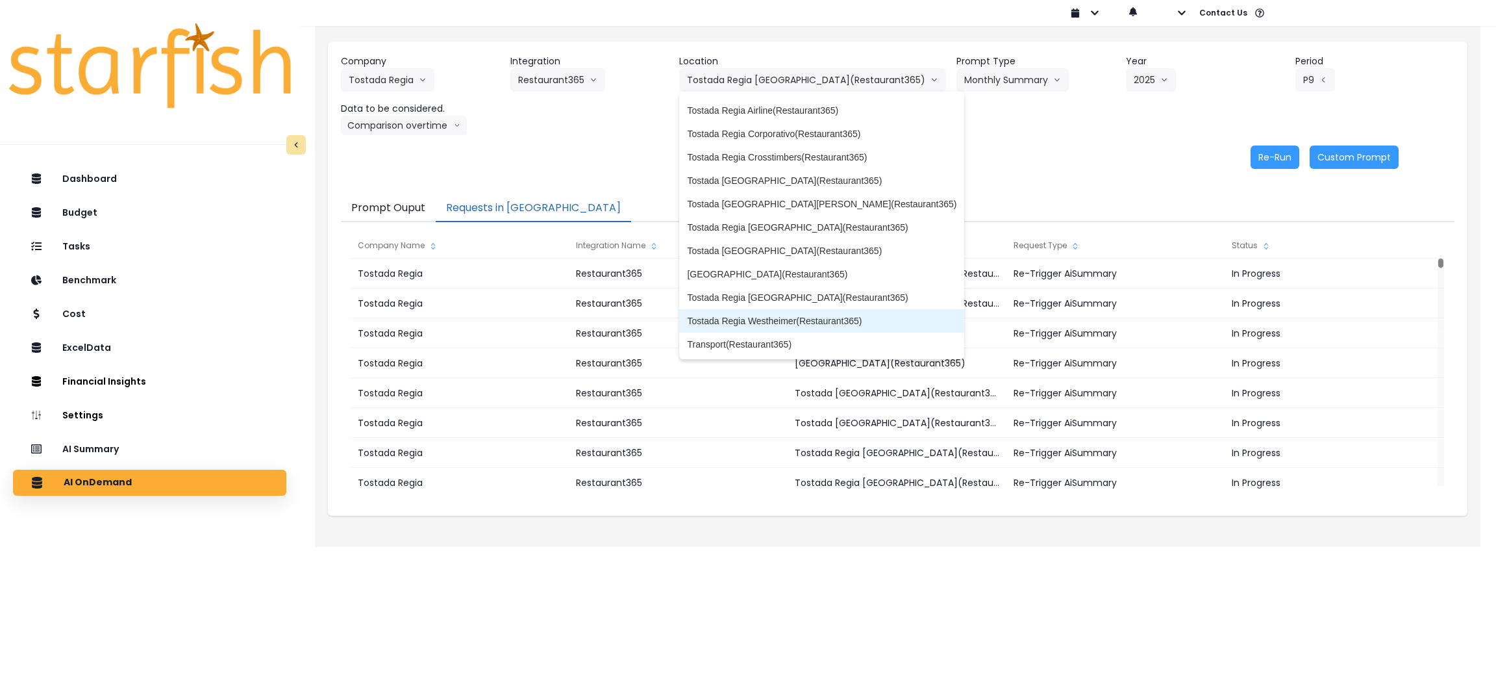
click at [828, 309] on li "Tostada Regia Westheimer(Restaurant365)" at bounding box center [821, 320] width 285 height 23
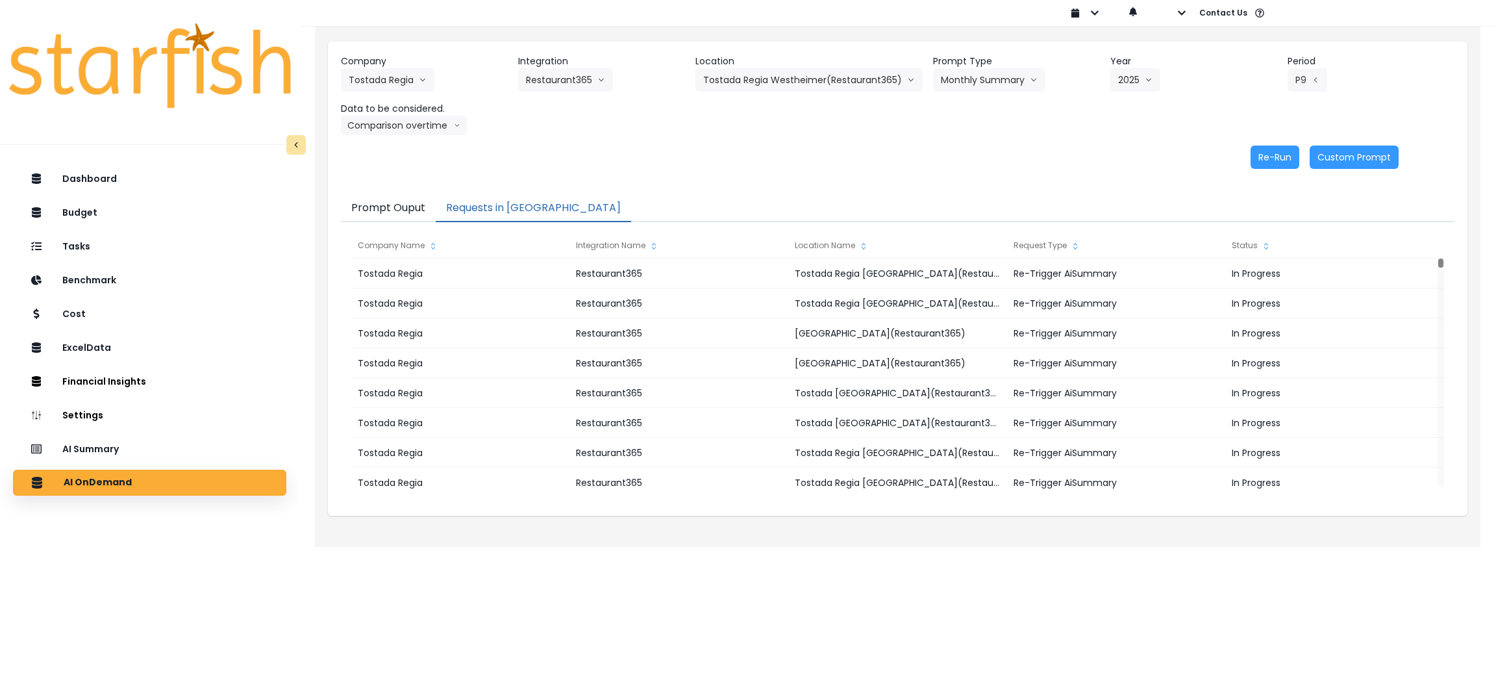
click at [405, 112] on header "Data to be considered." at bounding box center [424, 109] width 167 height 14
click at [405, 126] on button "Comparison overtime" at bounding box center [404, 125] width 126 height 19
click at [397, 177] on span "Location Analysis" at bounding box center [392, 174] width 86 height 13
click at [1277, 166] on button "Re-Run" at bounding box center [1275, 156] width 49 height 23
click at [426, 128] on button "Location Analysis" at bounding box center [392, 125] width 103 height 19
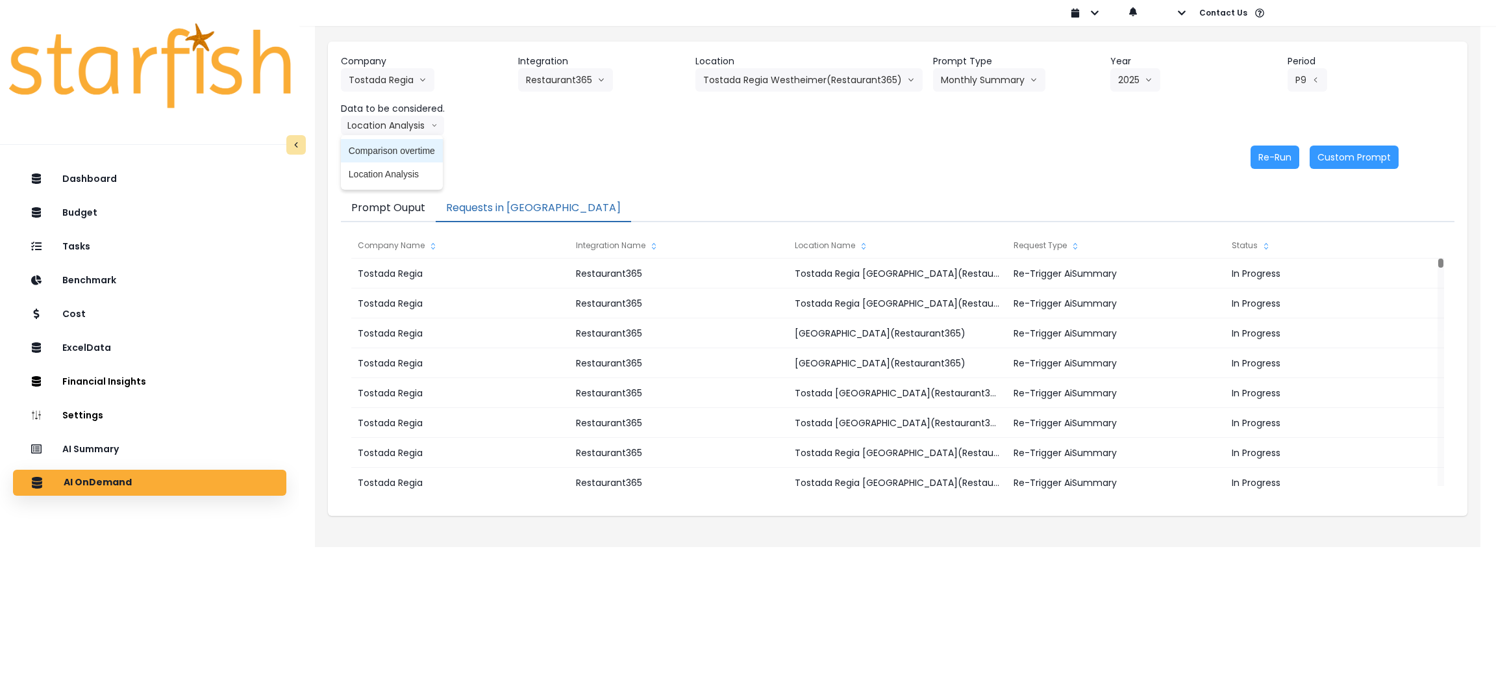
click at [412, 150] on span "Comparison overtime" at bounding box center [392, 150] width 86 height 13
click at [1280, 165] on button "Re-Run" at bounding box center [1275, 156] width 49 height 23
click at [903, 148] on div "Re-Run Custom Prompt" at bounding box center [870, 156] width 1058 height 23
click at [928, 163] on div "Re-Run Custom Prompt" at bounding box center [870, 156] width 1058 height 23
click at [796, 166] on div "Re-Run Custom Prompt" at bounding box center [870, 156] width 1058 height 23
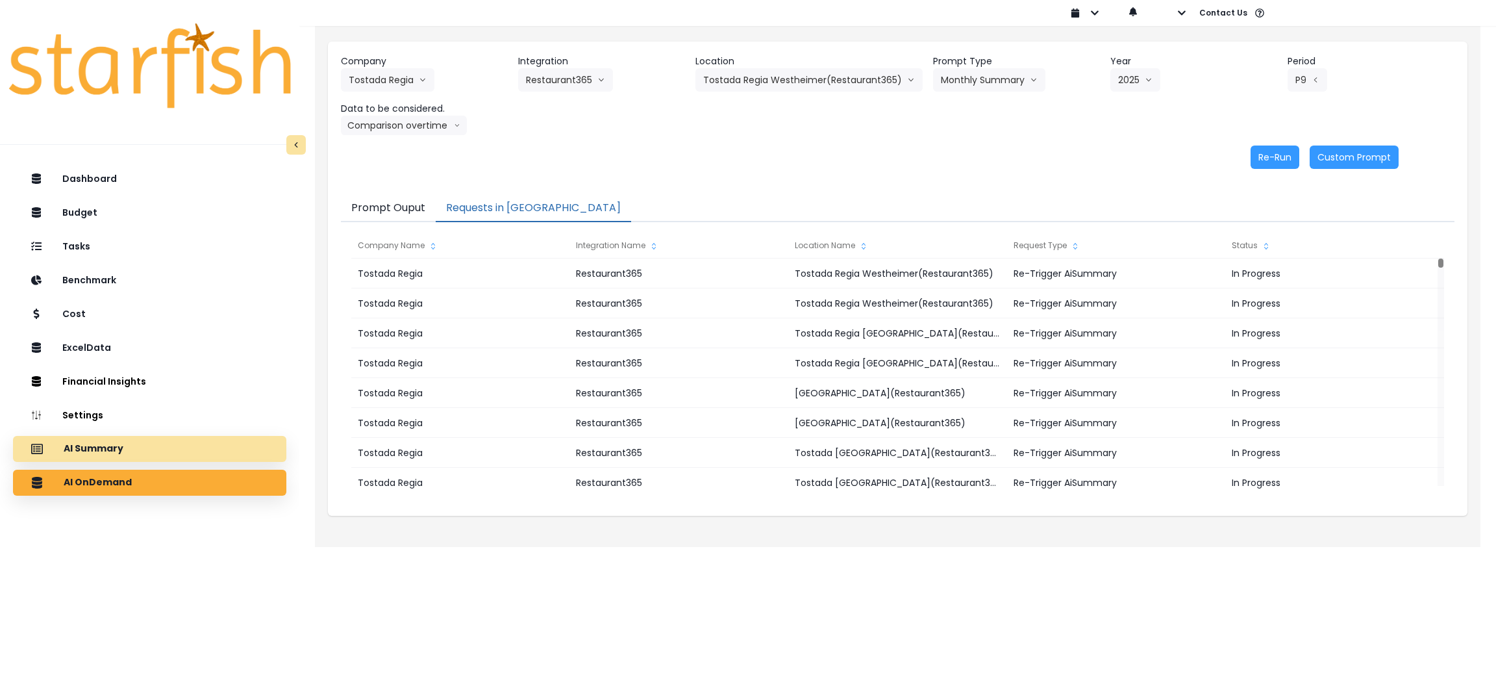
click at [104, 451] on p "AI Summary" at bounding box center [94, 449] width 60 height 12
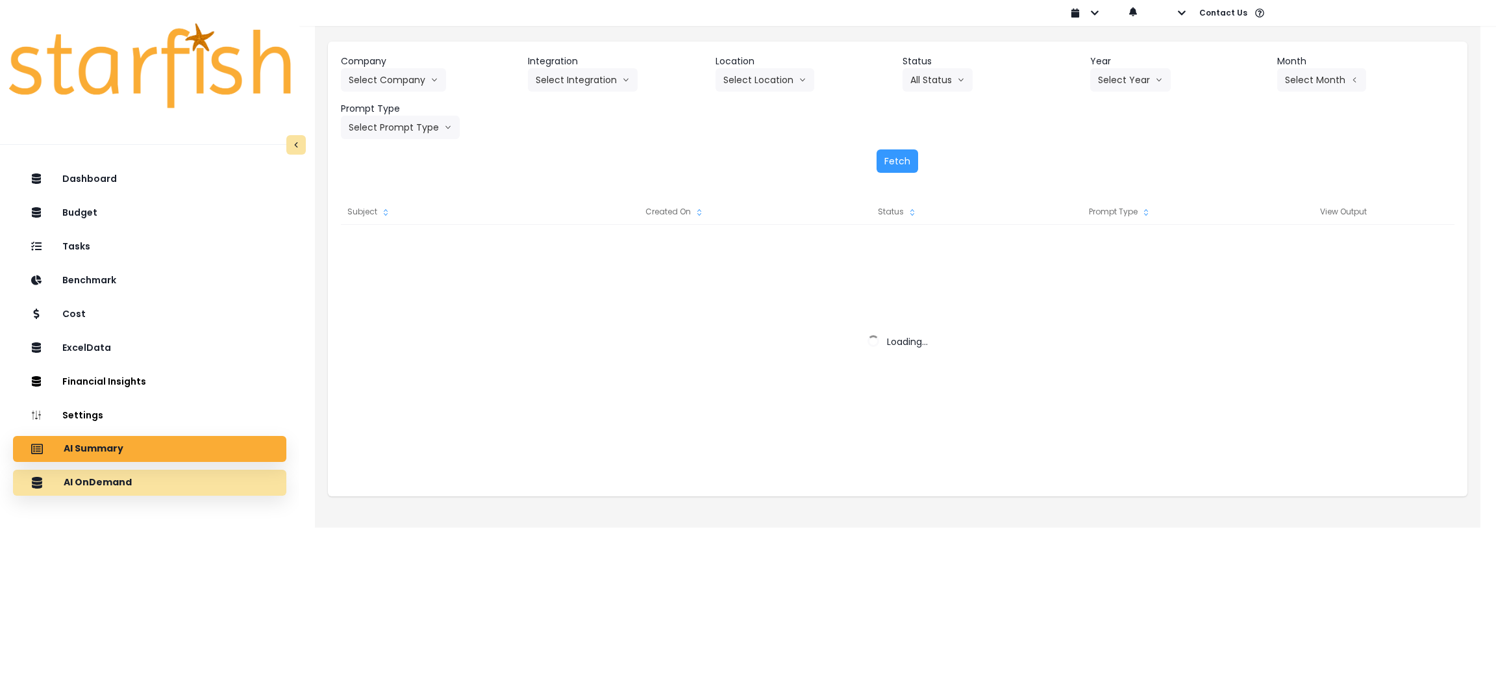
click at [116, 484] on p "AI OnDemand" at bounding box center [98, 483] width 68 height 12
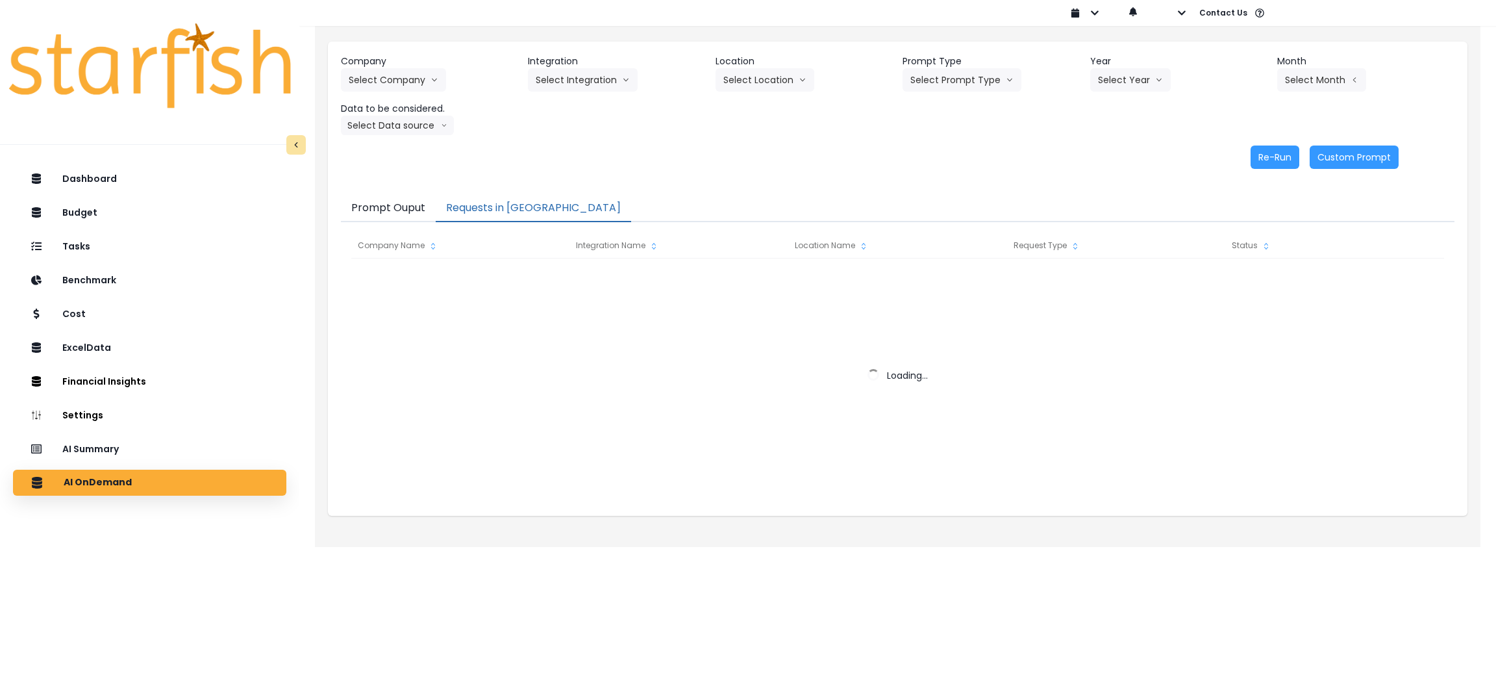
click at [490, 212] on button "Requests in [GEOGRAPHIC_DATA]" at bounding box center [533, 208] width 195 height 27
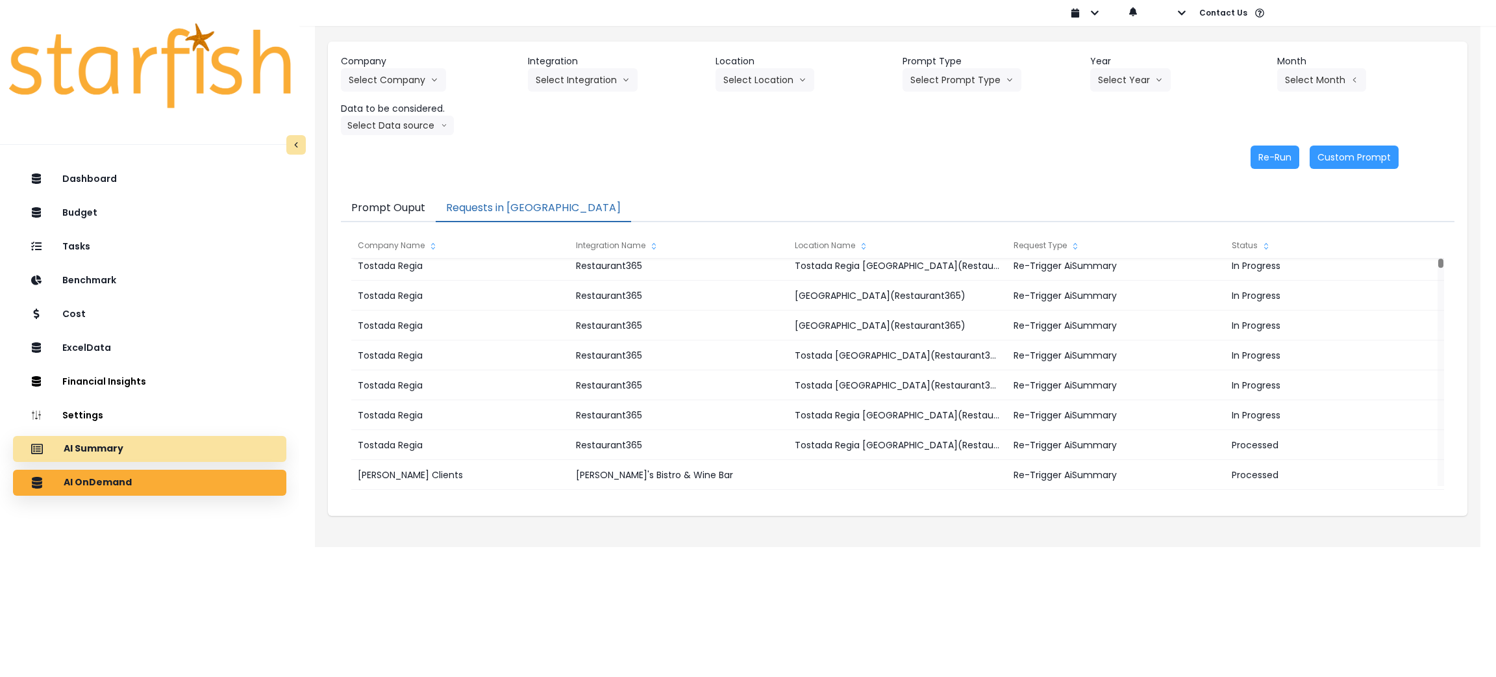
click at [44, 447] on div "AI Summary" at bounding box center [149, 448] width 253 height 27
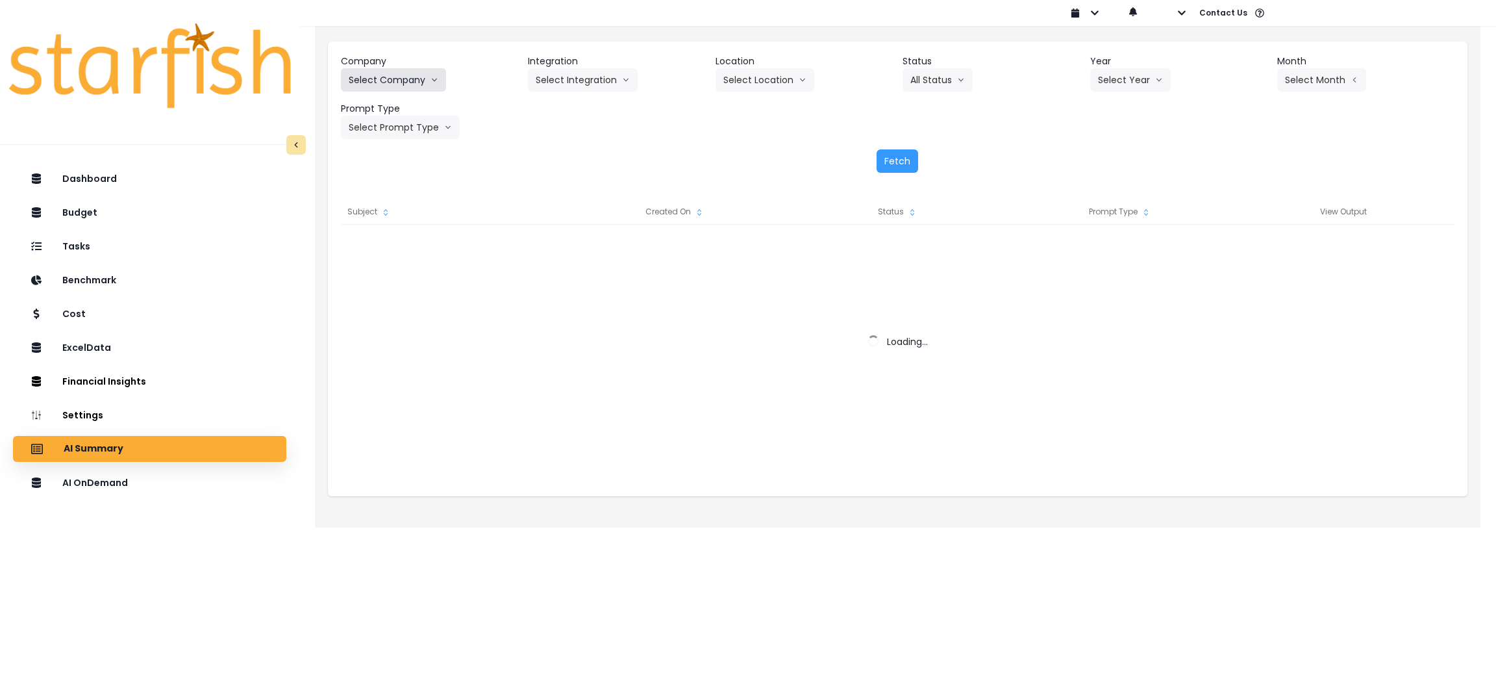
click at [419, 75] on button "Select Company" at bounding box center [393, 79] width 105 height 23
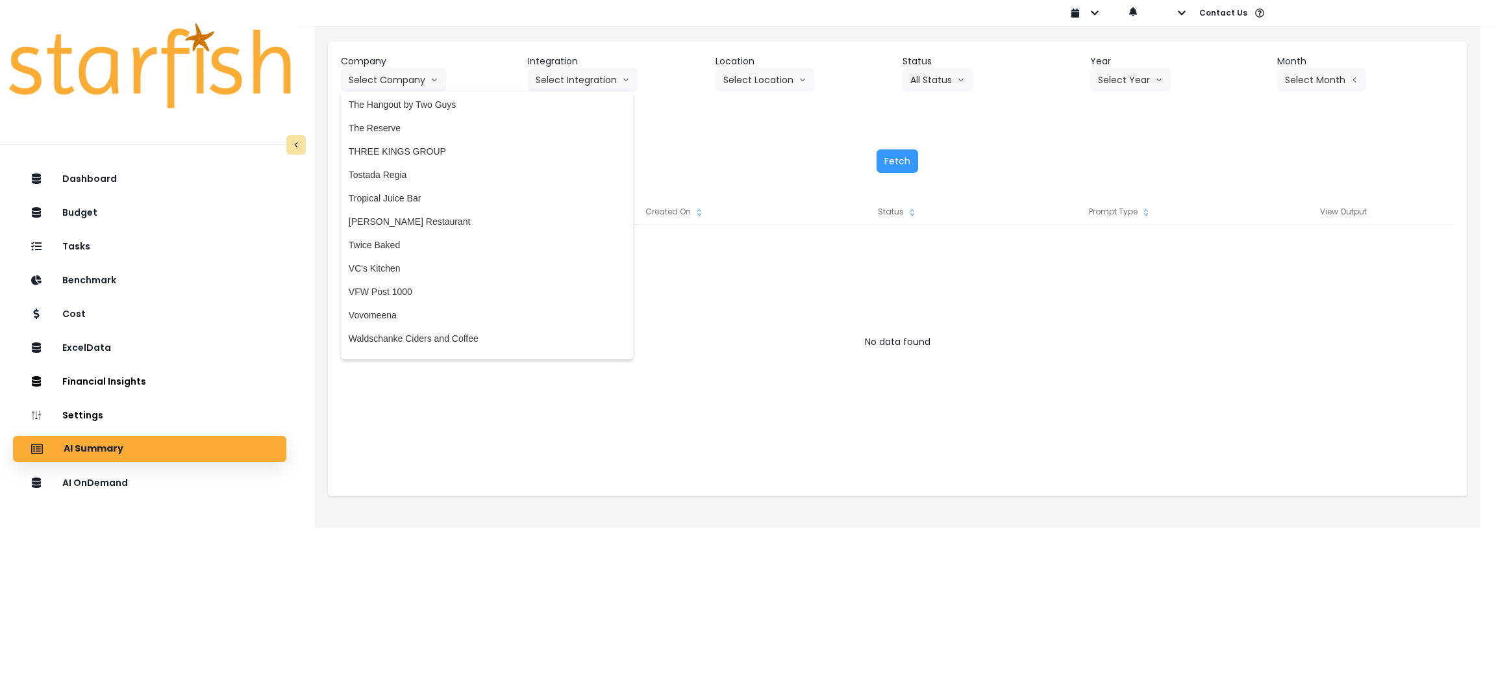
scroll to position [3193, 0]
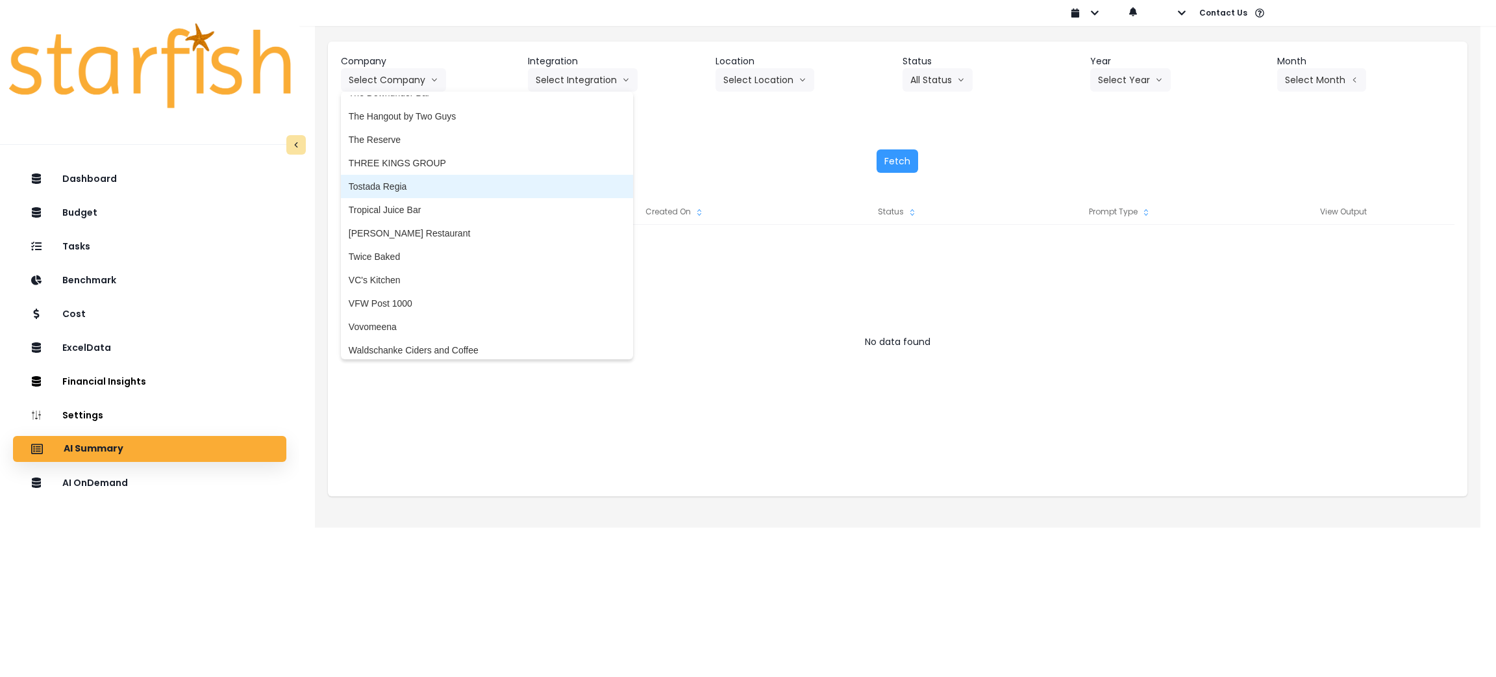
click at [411, 180] on span "Tostada Regia" at bounding box center [487, 186] width 277 height 13
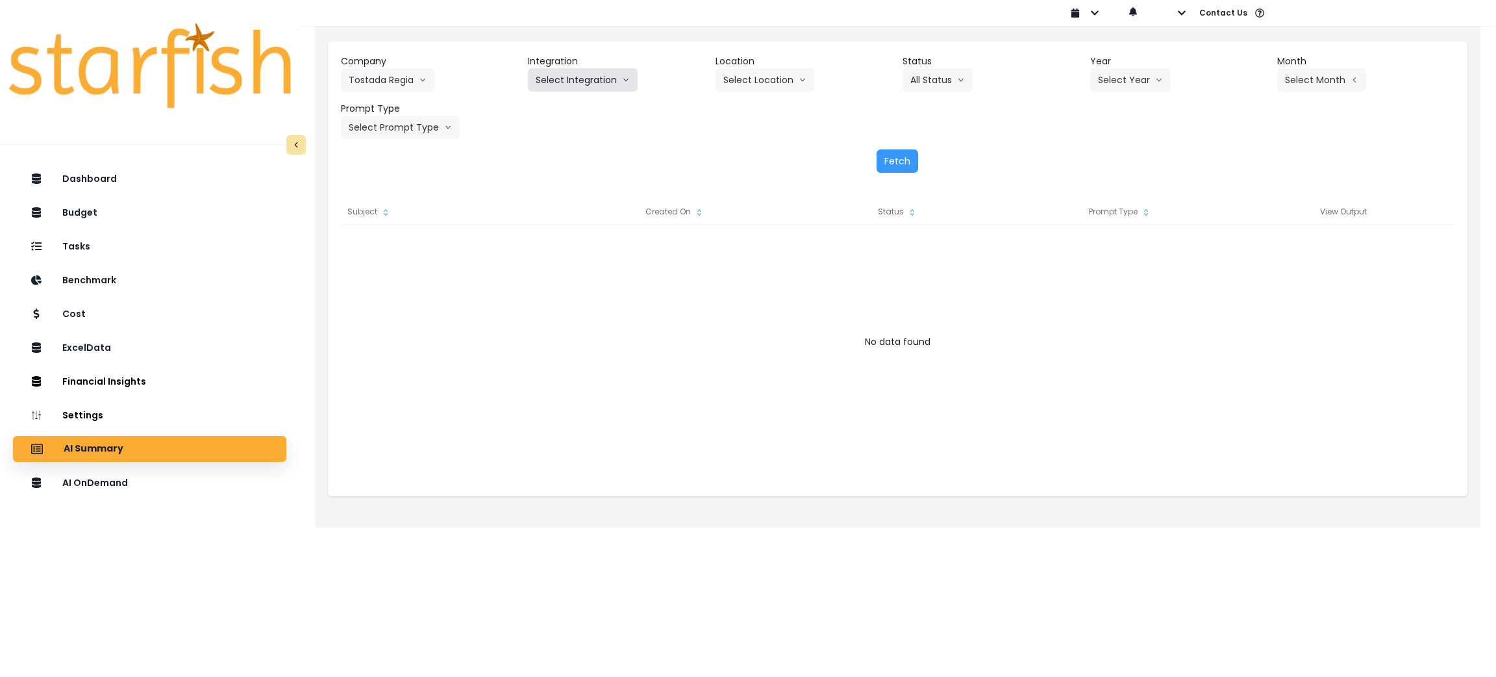
click at [615, 76] on button "Select Integration" at bounding box center [583, 79] width 110 height 23
click at [595, 111] on li "Restaurant365" at bounding box center [565, 106] width 75 height 23
click at [758, 73] on button "Select Location" at bounding box center [765, 79] width 99 height 23
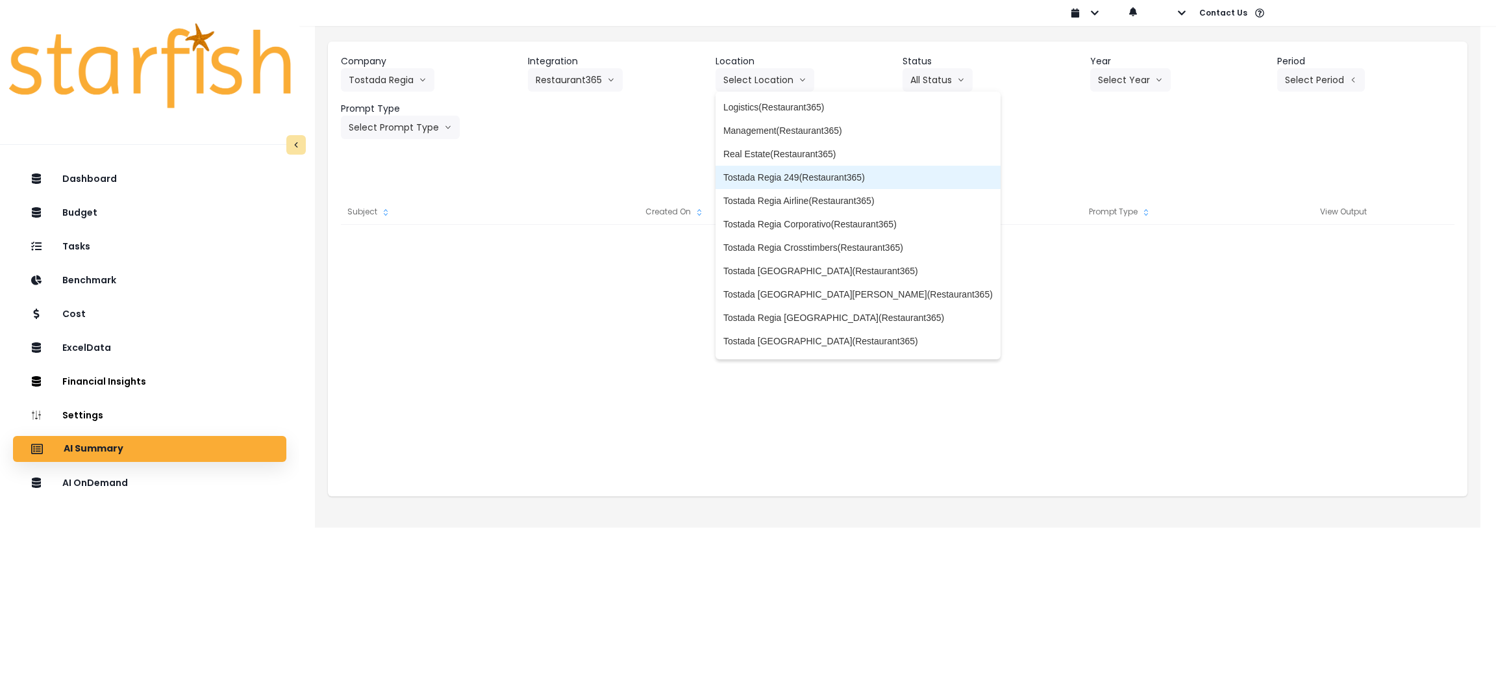
scroll to position [97, 0]
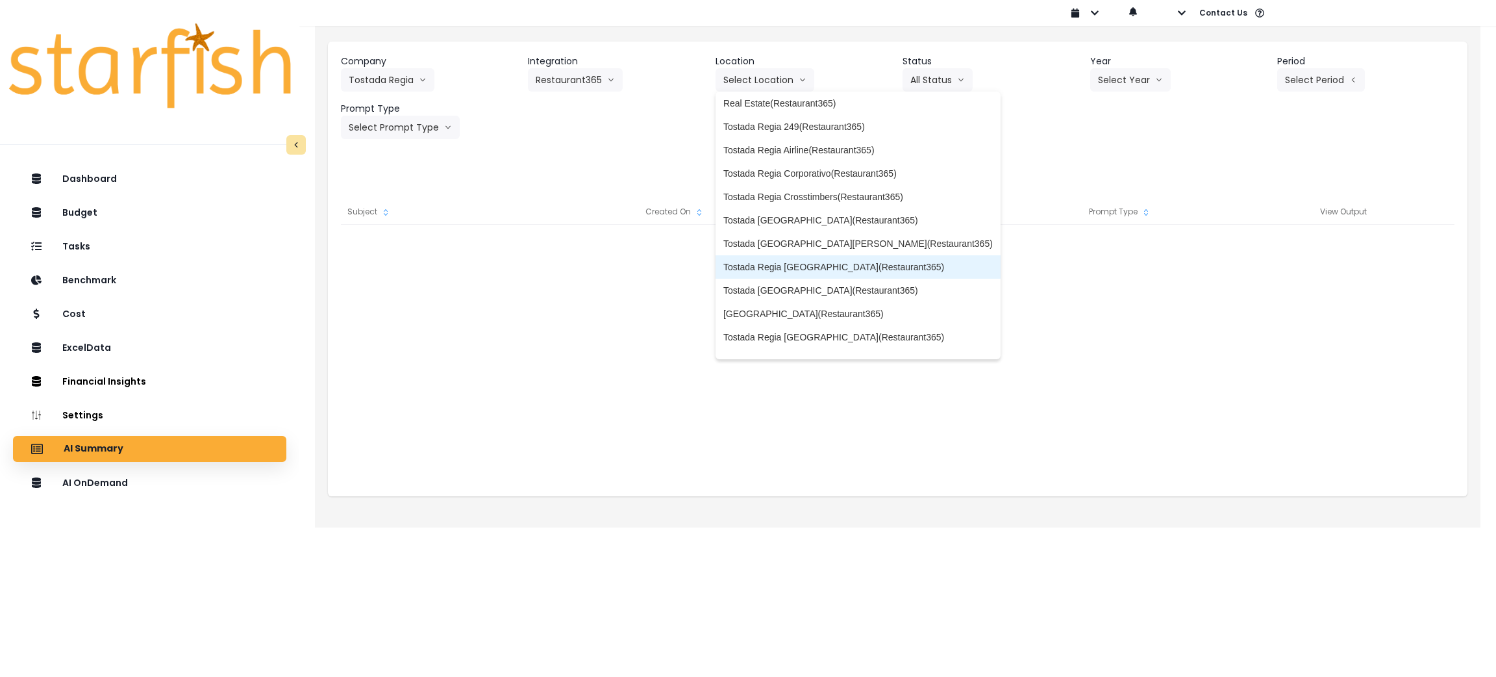
click at [811, 260] on span "Tostada Regia [GEOGRAPHIC_DATA](Restaurant365)" at bounding box center [857, 266] width 269 height 13
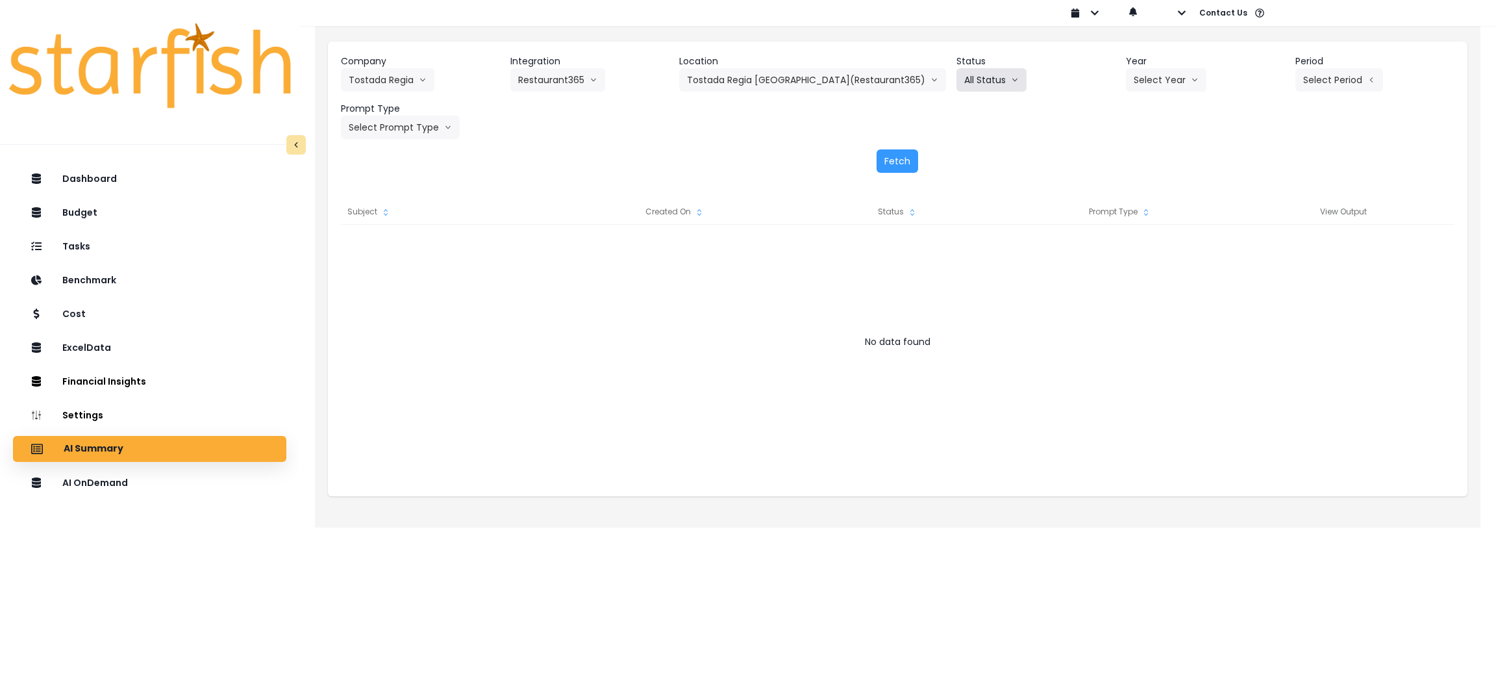
click at [967, 81] on button "All Status" at bounding box center [991, 79] width 70 height 23
click at [1154, 81] on button "Select Year" at bounding box center [1166, 79] width 81 height 23
click at [1134, 149] on span "2025" at bounding box center [1144, 153] width 20 height 13
click at [1303, 82] on button "Select Period" at bounding box center [1339, 79] width 88 height 23
click at [1271, 275] on span "P9" at bounding box center [1279, 270] width 16 height 13
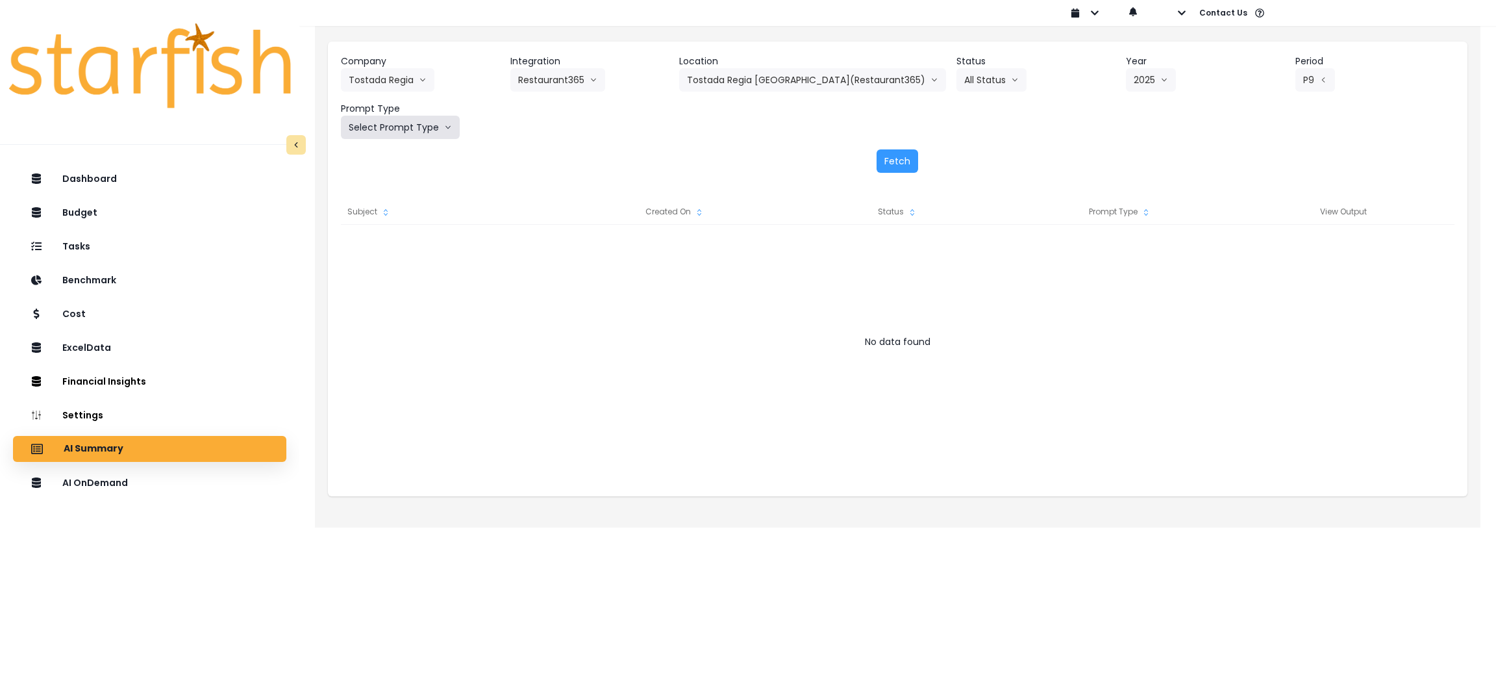
click at [403, 119] on button "Select Prompt Type" at bounding box center [400, 127] width 119 height 23
click at [384, 251] on span "Monthly Summary" at bounding box center [385, 248] width 73 height 13
click at [883, 162] on button "Fetch" at bounding box center [898, 160] width 42 height 23
